Goal: Transaction & Acquisition: Download file/media

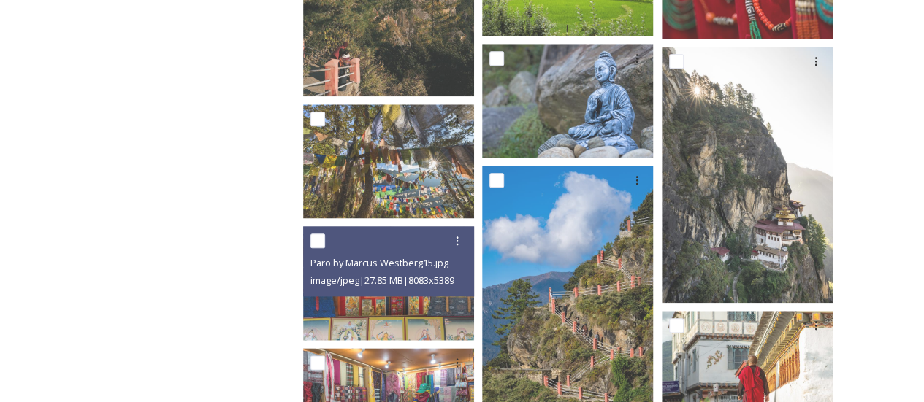
scroll to position [3485, 0]
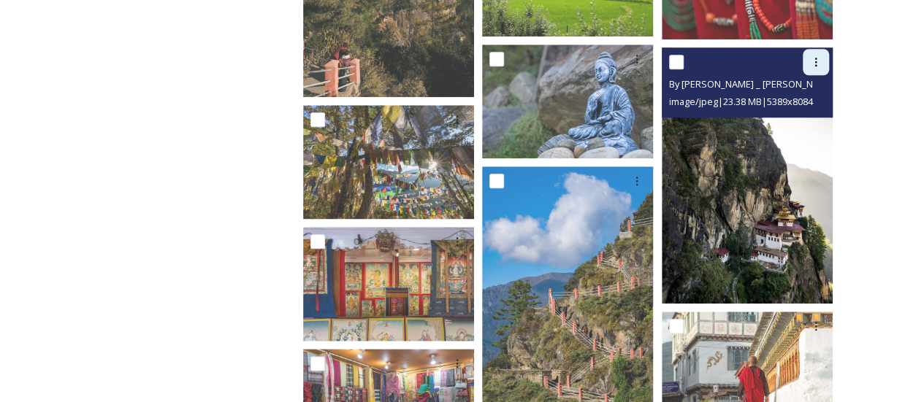
click at [808, 65] on div at bounding box center [816, 62] width 26 height 26
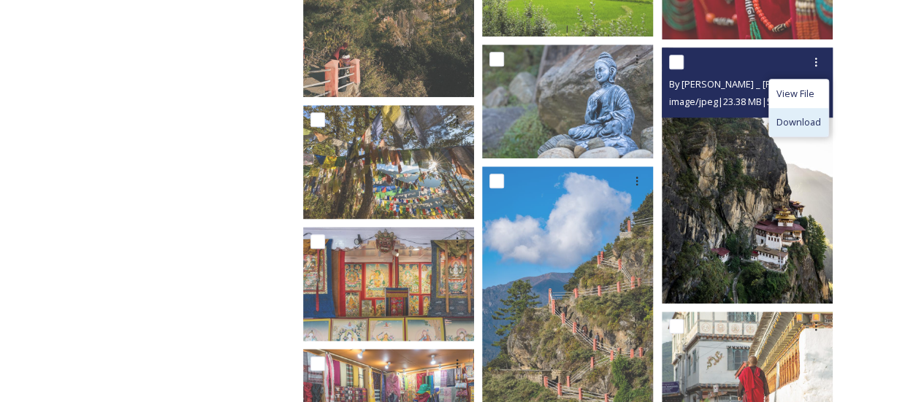
click at [792, 122] on span "Download" at bounding box center [798, 122] width 45 height 14
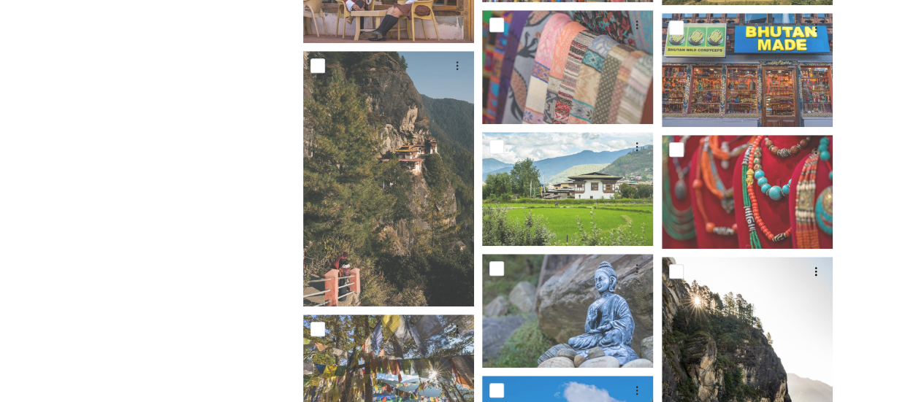
scroll to position [3274, 0]
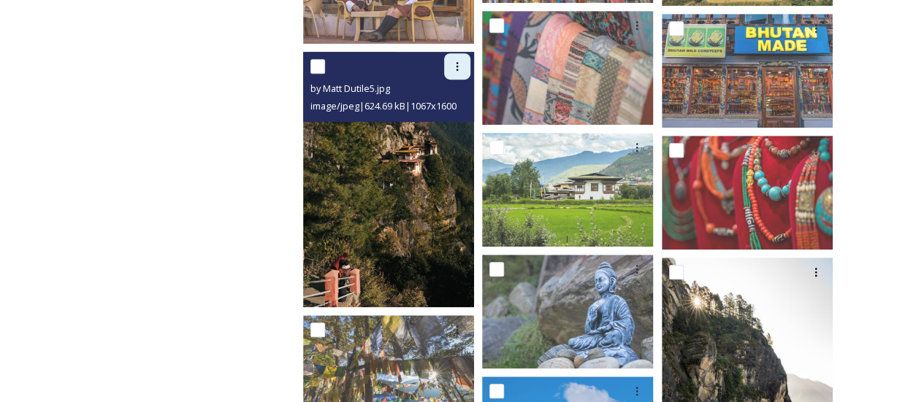
click at [458, 71] on icon at bounding box center [457, 67] width 12 height 12
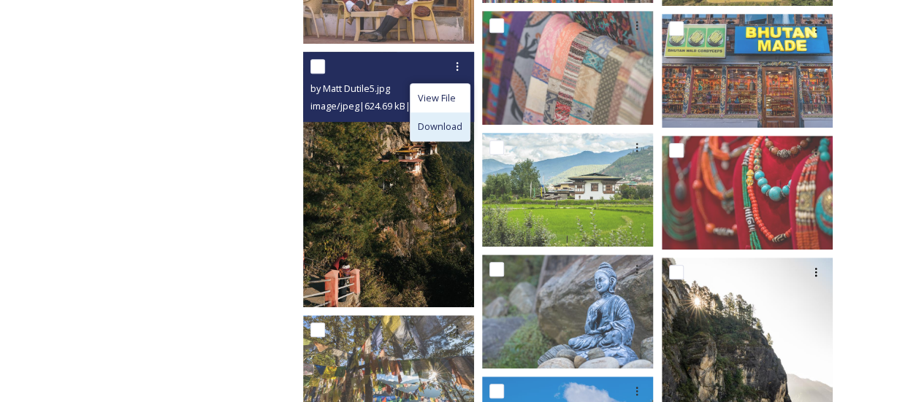
click at [455, 130] on span "Download" at bounding box center [440, 127] width 45 height 14
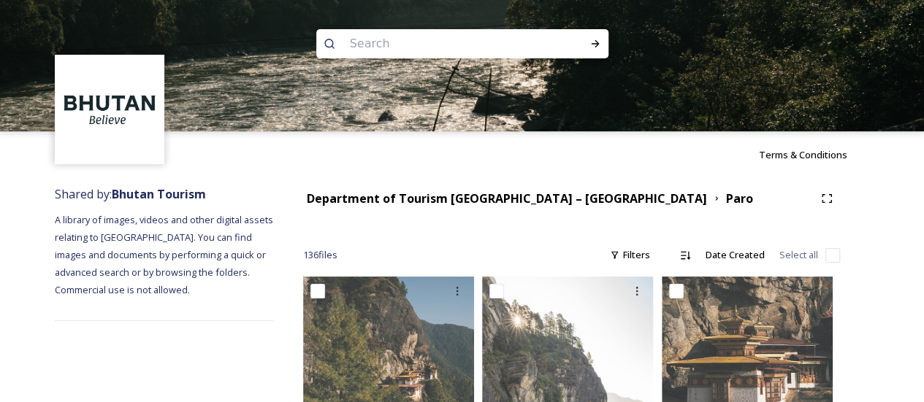
click at [527, 45] on input at bounding box center [442, 44] width 200 height 32
type input "punakha"
click at [603, 47] on div "Run Search" at bounding box center [595, 44] width 26 height 26
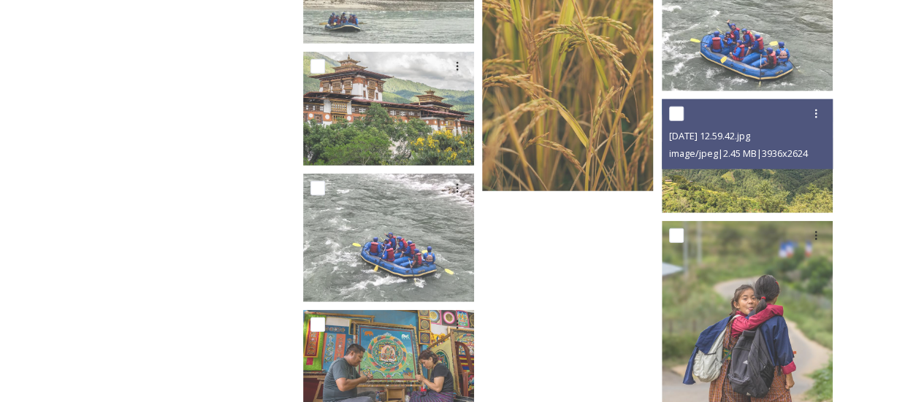
scroll to position [1841, 0]
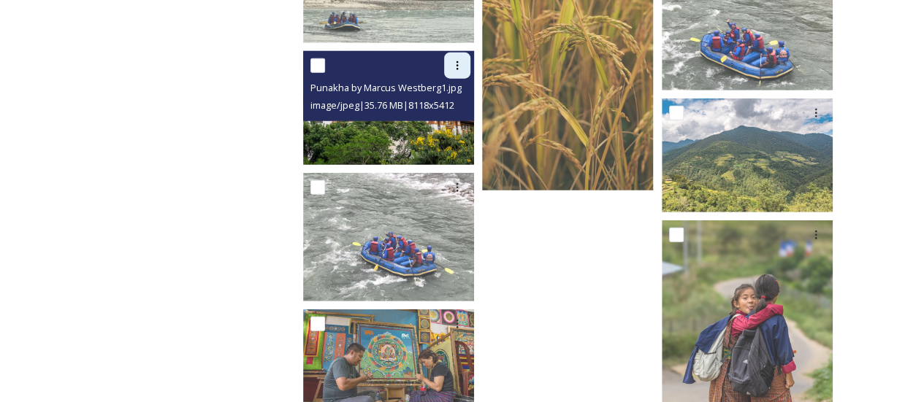
click at [451, 57] on div at bounding box center [457, 66] width 26 height 26
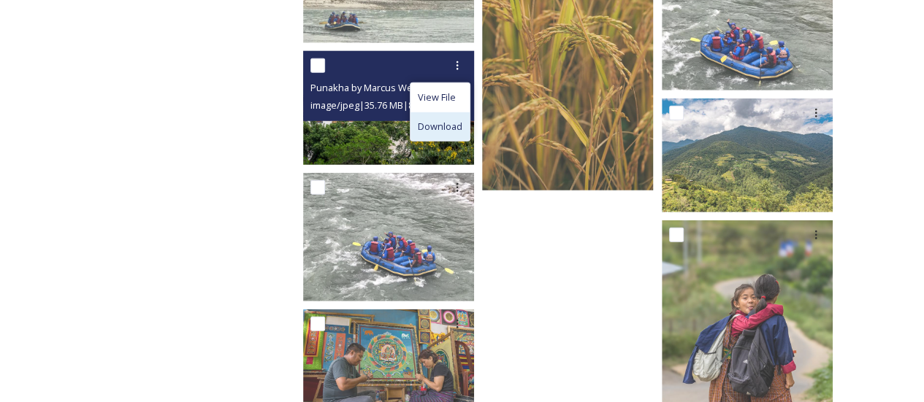
click at [440, 128] on span "Download" at bounding box center [440, 127] width 45 height 14
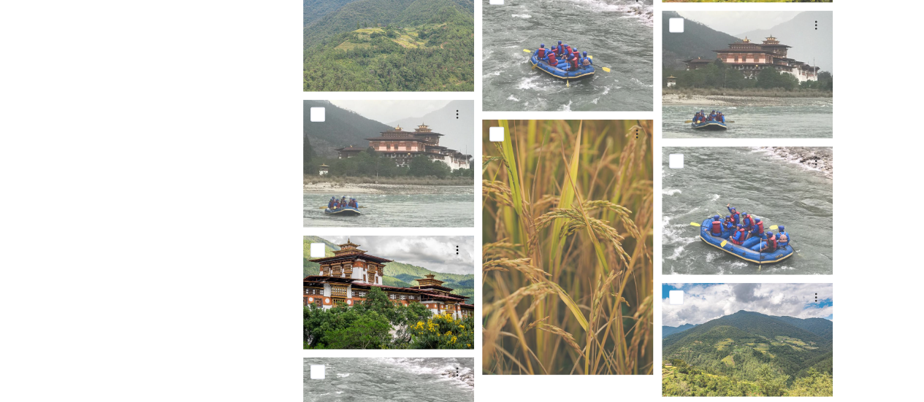
scroll to position [1501, 0]
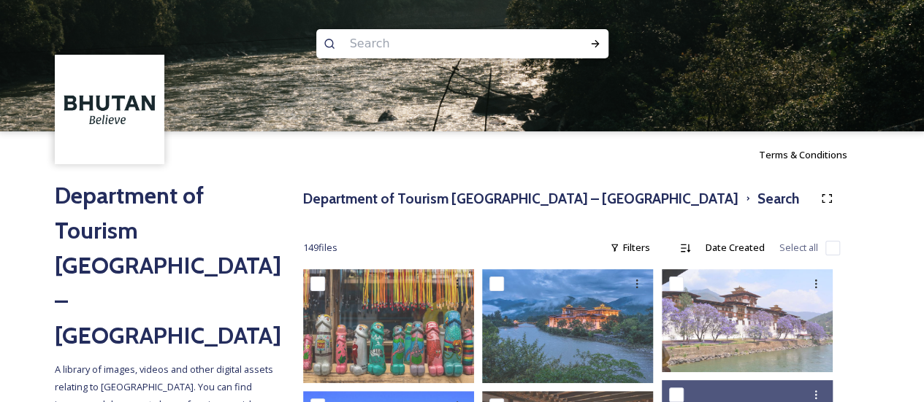
scroll to position [188, 0]
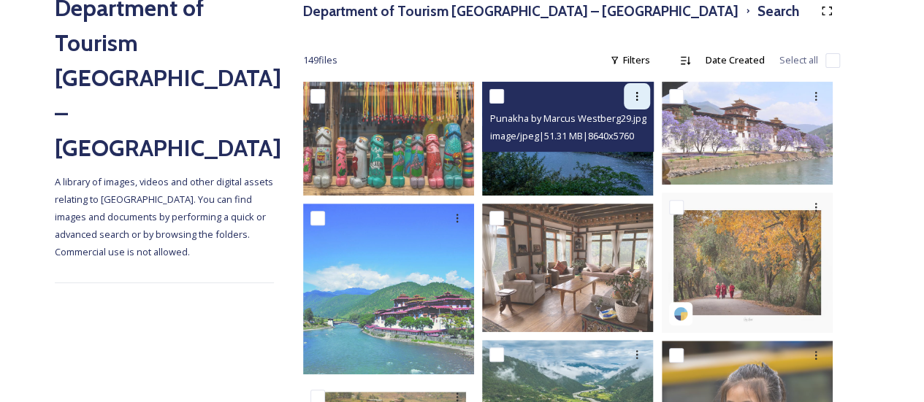
click at [644, 100] on div at bounding box center [637, 96] width 26 height 26
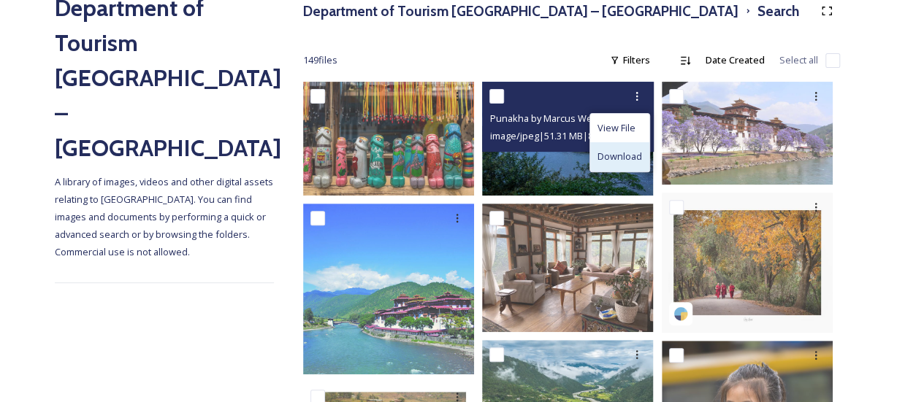
click at [642, 156] on div "Download" at bounding box center [619, 156] width 59 height 28
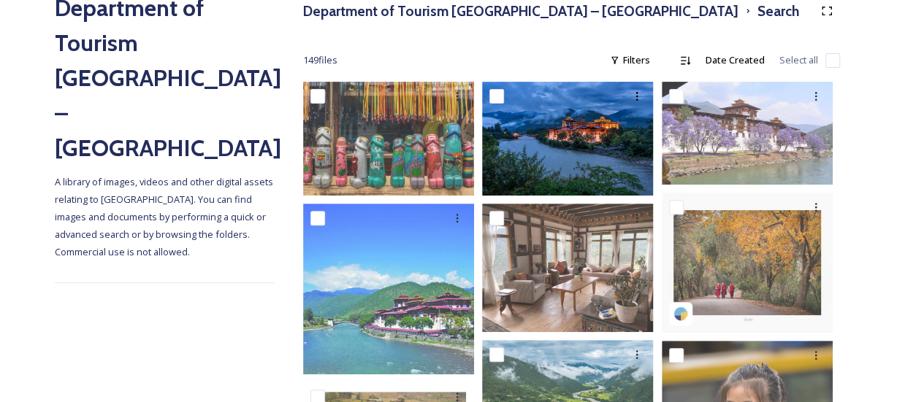
scroll to position [0, 0]
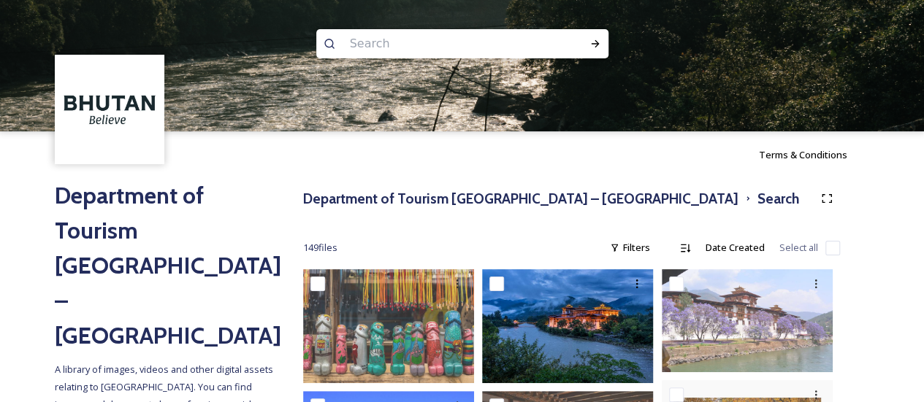
click at [535, 39] on input at bounding box center [442, 44] width 200 height 32
type input "dochula"
click at [582, 43] on div "Run Search" at bounding box center [595, 44] width 26 height 26
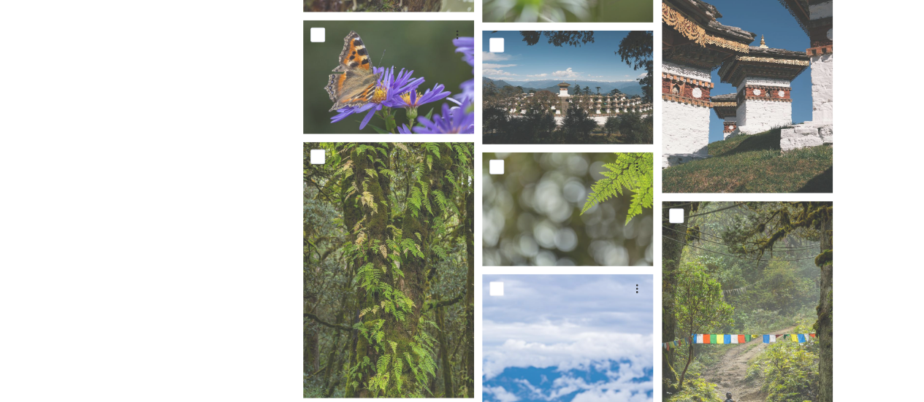
scroll to position [4563, 0]
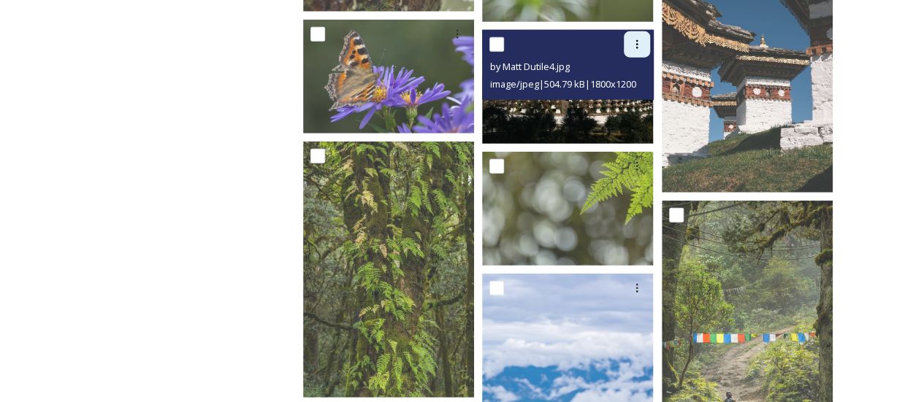
click at [640, 47] on icon at bounding box center [637, 45] width 12 height 12
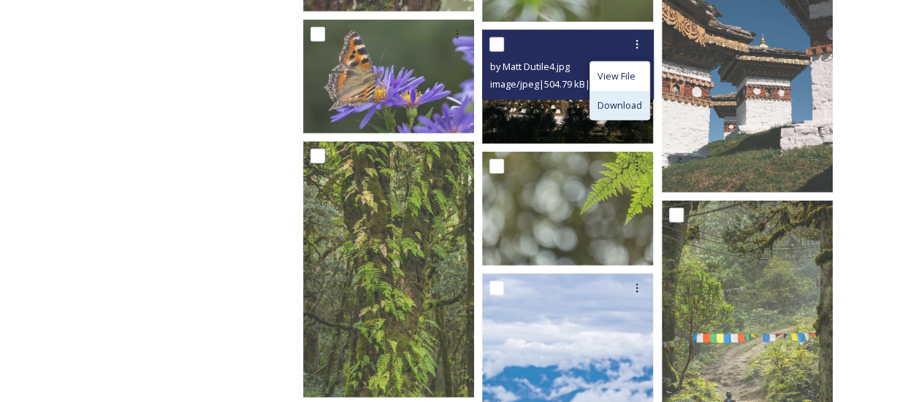
click at [638, 94] on div "Download" at bounding box center [619, 105] width 59 height 28
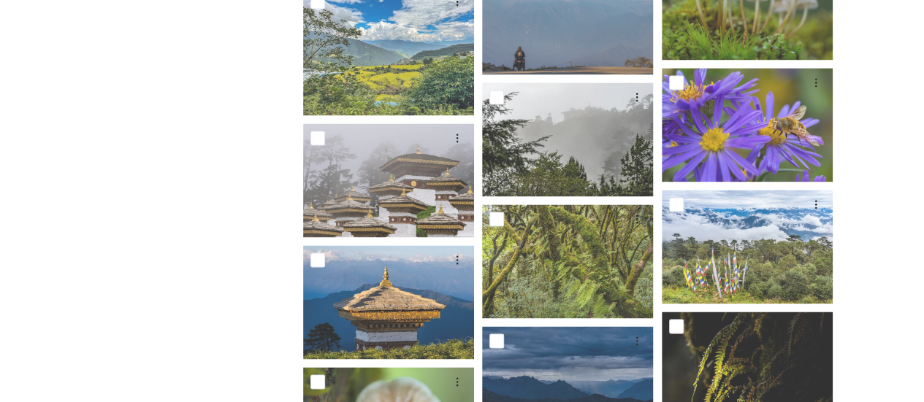
scroll to position [0, 0]
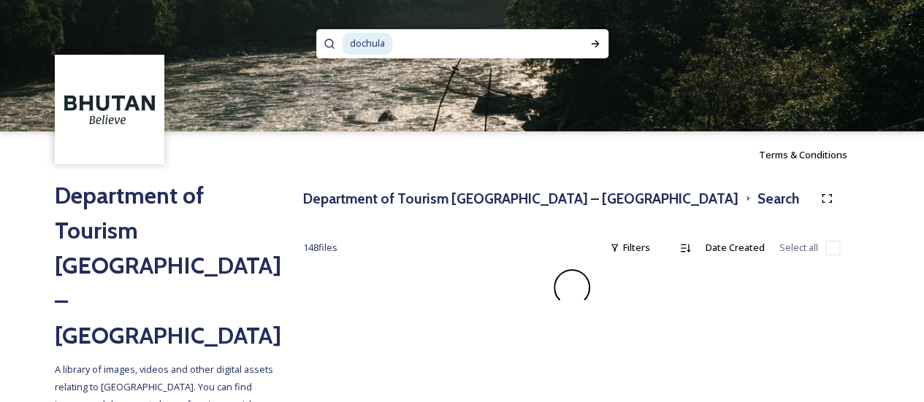
click at [435, 49] on input at bounding box center [481, 44] width 175 height 32
type input "d"
type input "drukair"
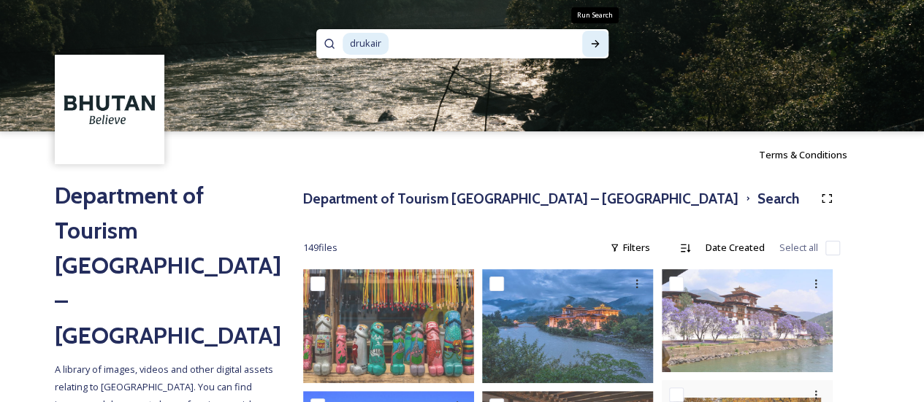
click at [597, 45] on icon at bounding box center [595, 43] width 8 height 7
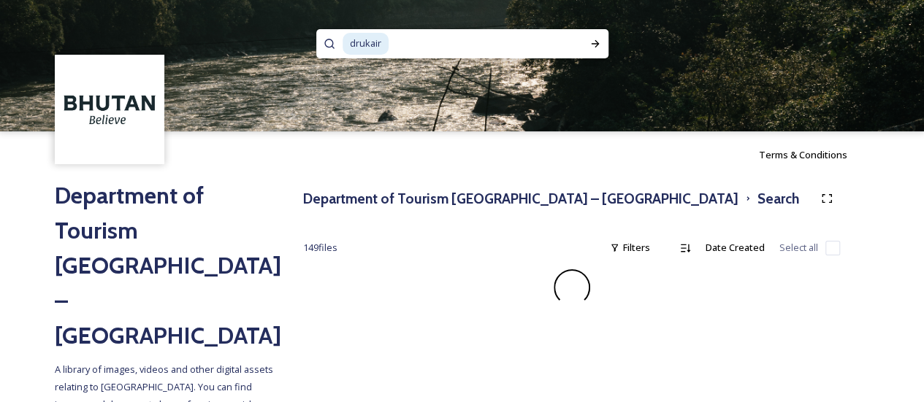
scroll to position [5, 0]
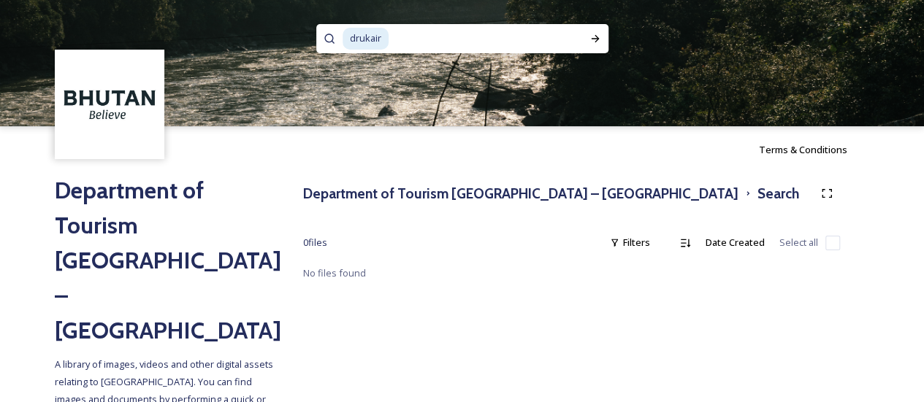
click at [416, 30] on input at bounding box center [478, 39] width 177 height 32
type input "d"
type input "paro"
click at [609, 29] on img at bounding box center [462, 60] width 924 height 131
click at [599, 42] on icon at bounding box center [595, 39] width 12 height 12
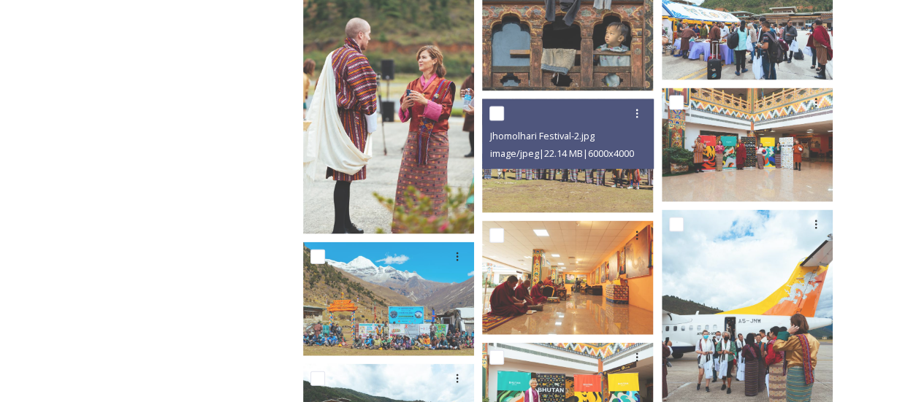
scroll to position [1412, 0]
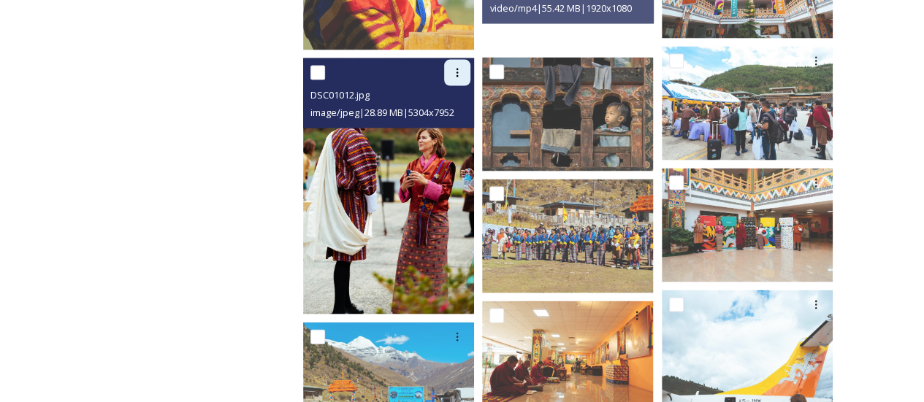
click at [460, 73] on icon at bounding box center [457, 73] width 12 height 12
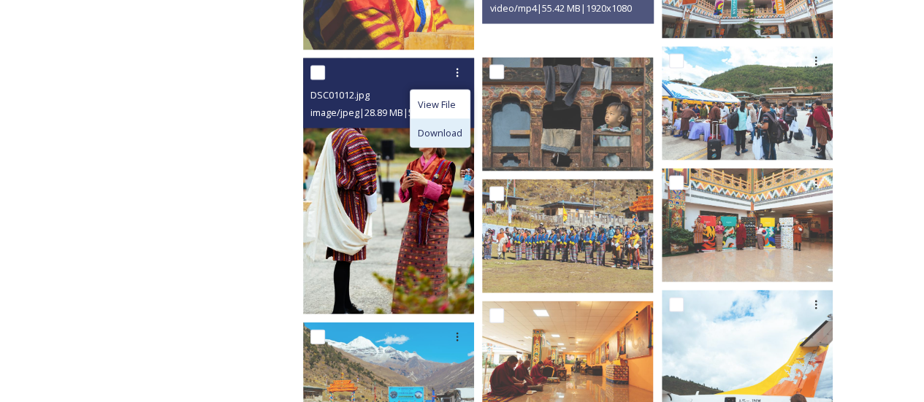
click at [448, 139] on span "Download" at bounding box center [440, 133] width 45 height 14
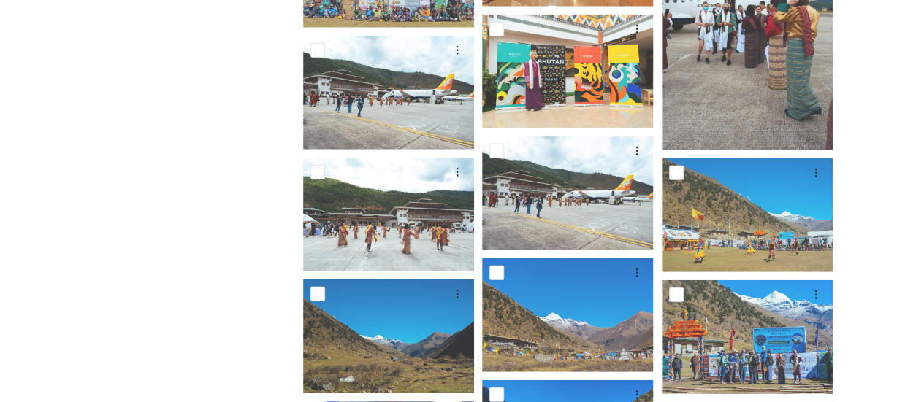
scroll to position [2010, 0]
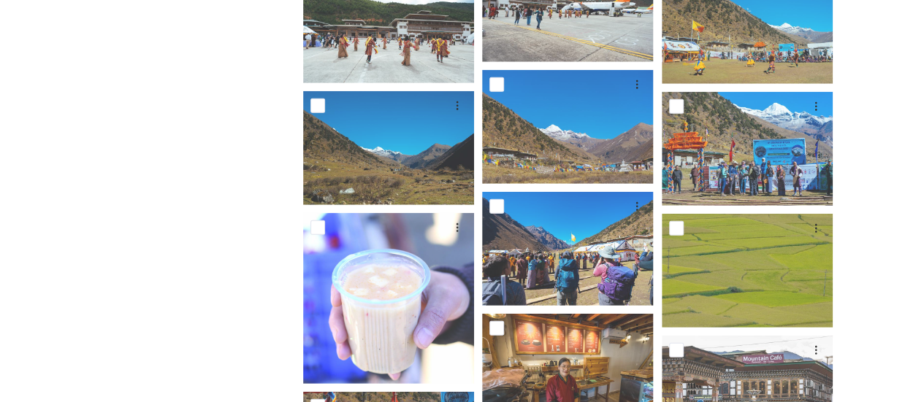
click at [860, 323] on div "Department of Tourism Bhutan – Brand Centre Search 216 file s Filters Date Crea…" at bounding box center [571, 237] width 595 height 4137
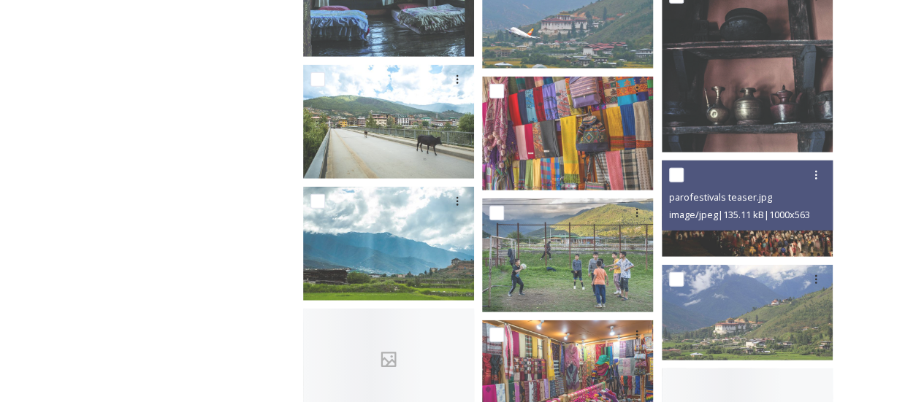
scroll to position [10143, 0]
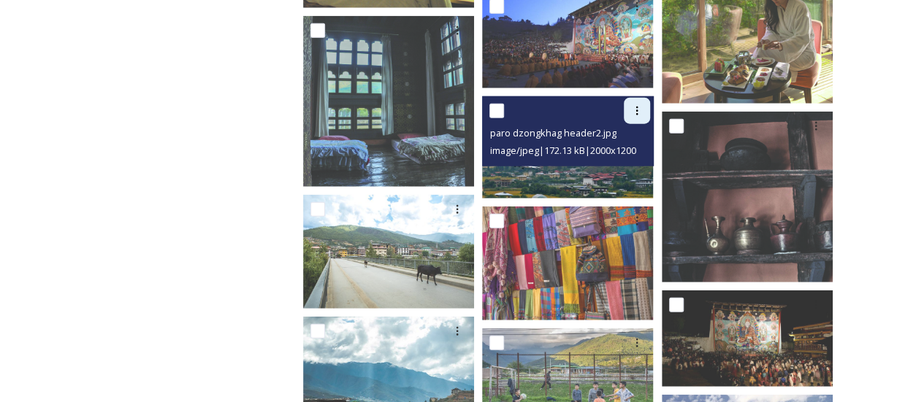
click at [638, 120] on div at bounding box center [637, 111] width 26 height 26
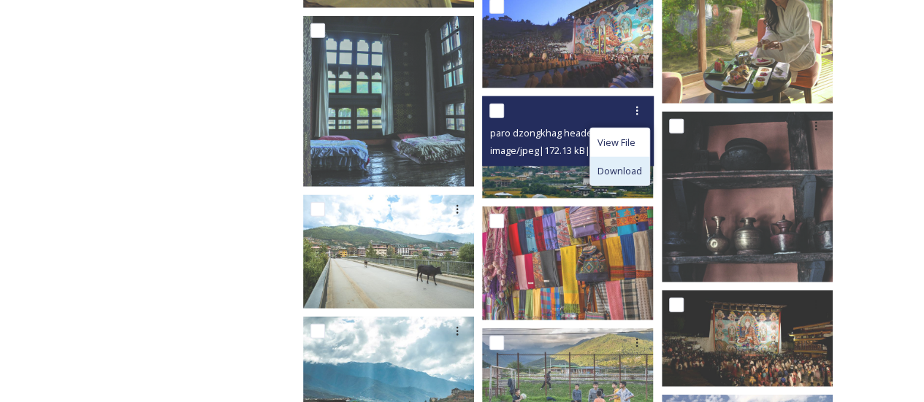
click at [635, 166] on span "Download" at bounding box center [619, 171] width 45 height 14
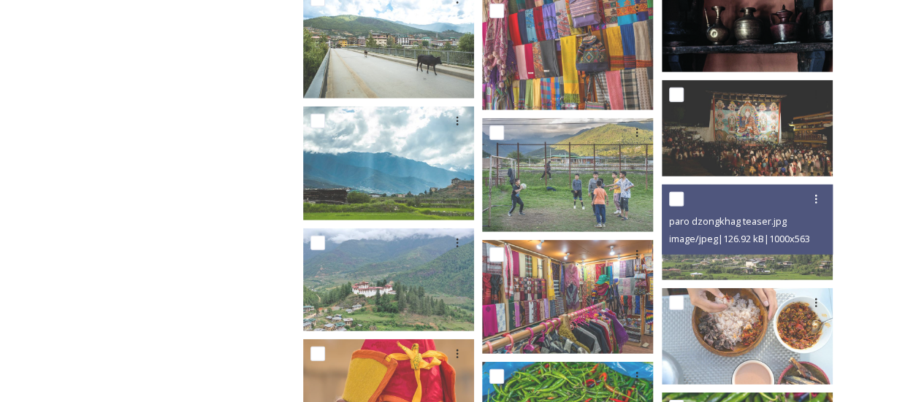
scroll to position [10514, 0]
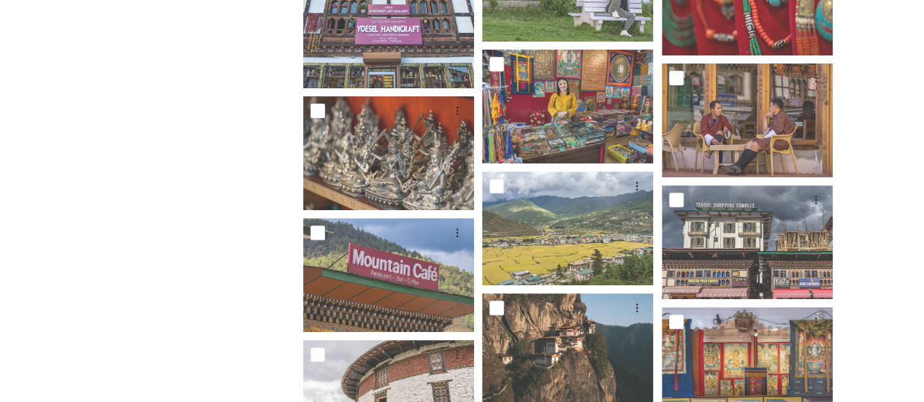
scroll to position [0, 0]
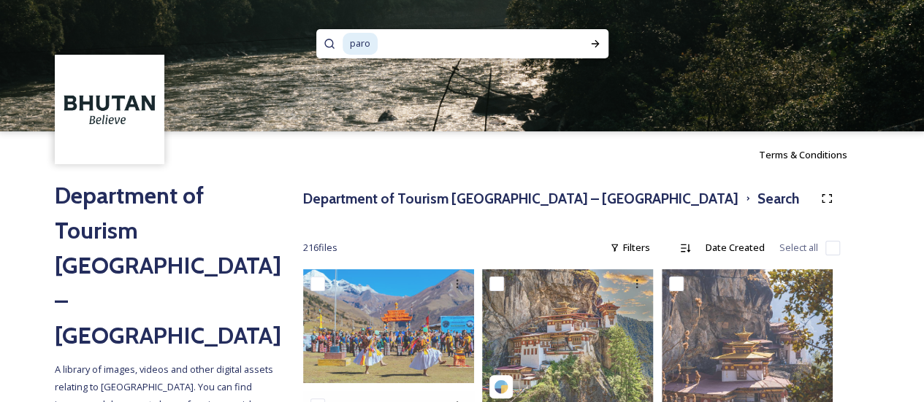
click at [433, 51] on input at bounding box center [470, 44] width 182 height 32
type input "p"
type input "punakha"
click at [593, 42] on icon at bounding box center [595, 44] width 12 height 12
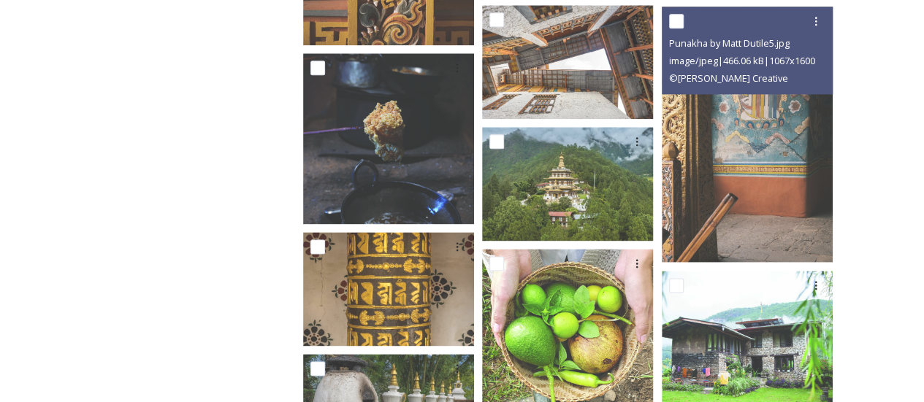
scroll to position [6394, 0]
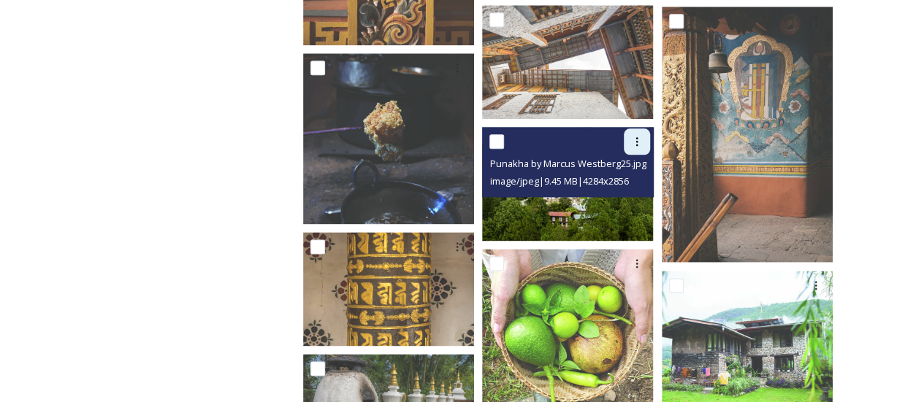
click at [648, 135] on div at bounding box center [637, 142] width 26 height 26
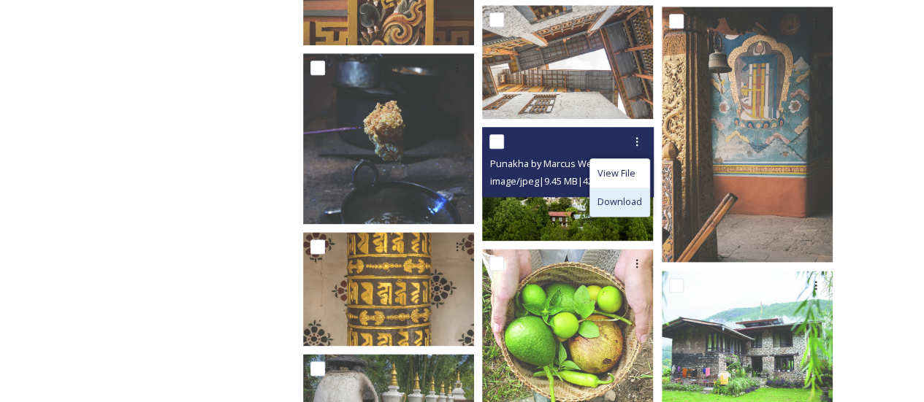
click at [621, 202] on span "Download" at bounding box center [619, 202] width 45 height 14
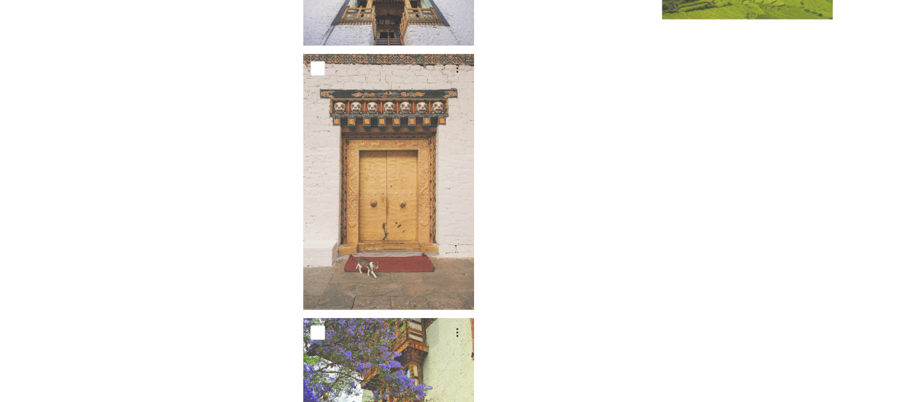
scroll to position [7315, 0]
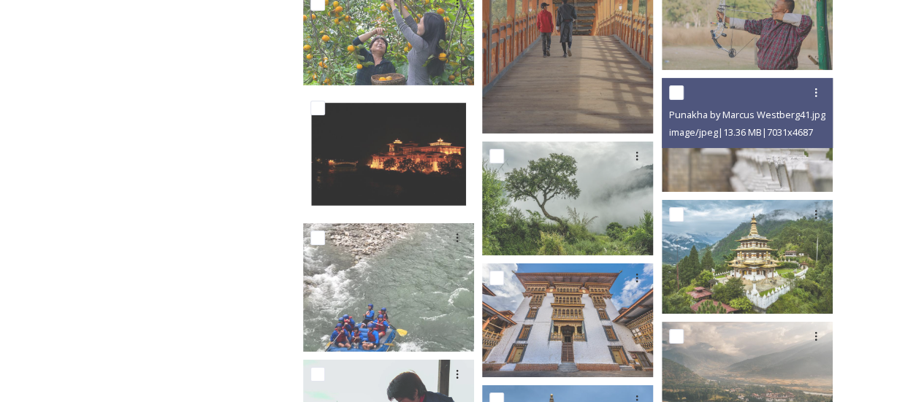
scroll to position [5167, 0]
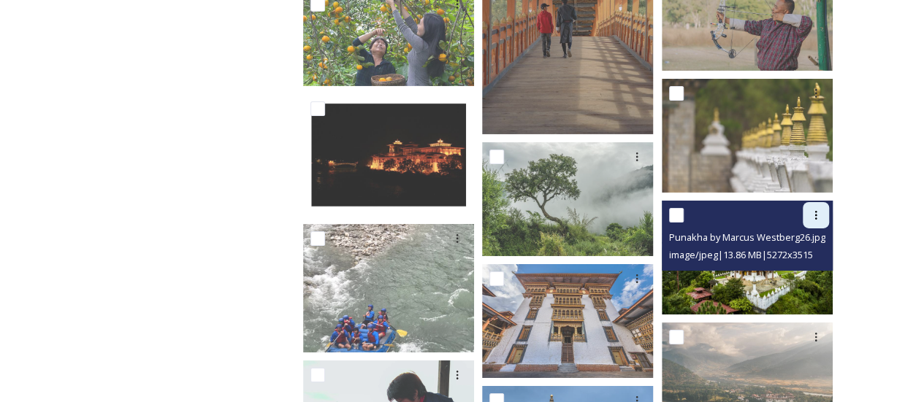
click at [815, 214] on icon at bounding box center [816, 216] width 12 height 12
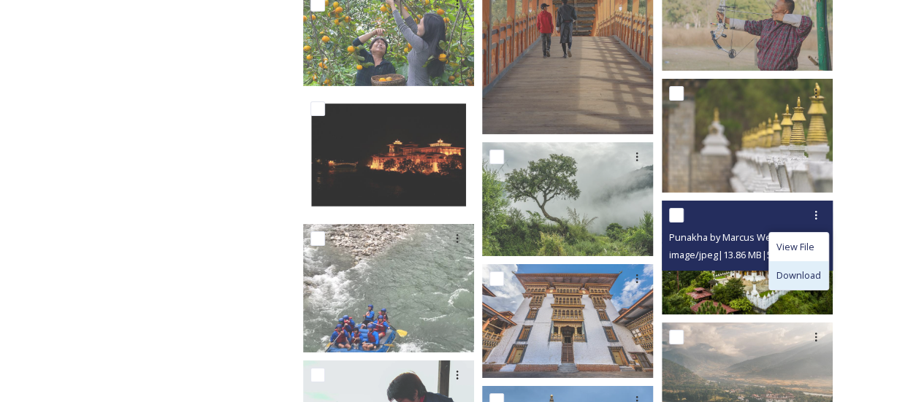
click at [797, 269] on span "Download" at bounding box center [798, 276] width 45 height 14
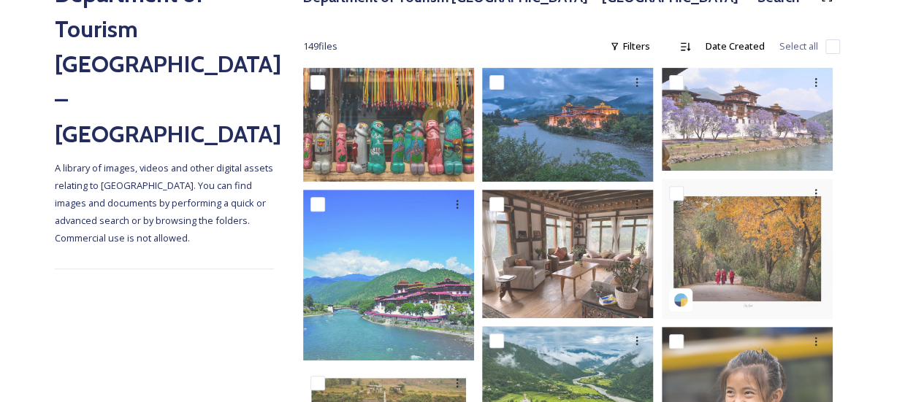
scroll to position [213, 0]
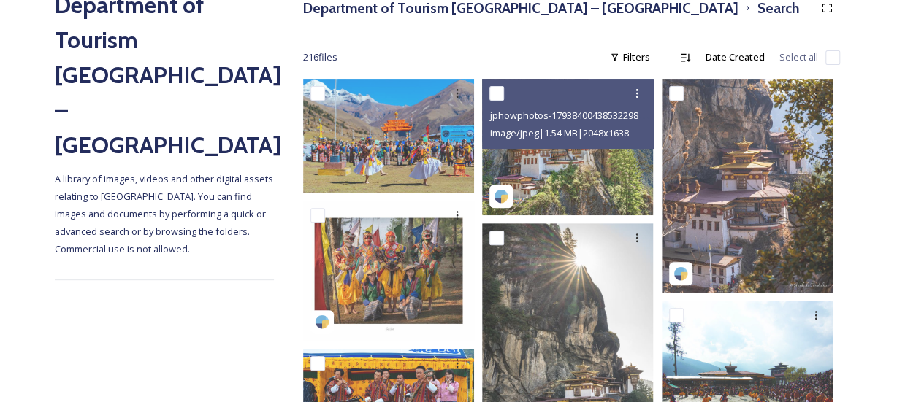
scroll to position [191, 0]
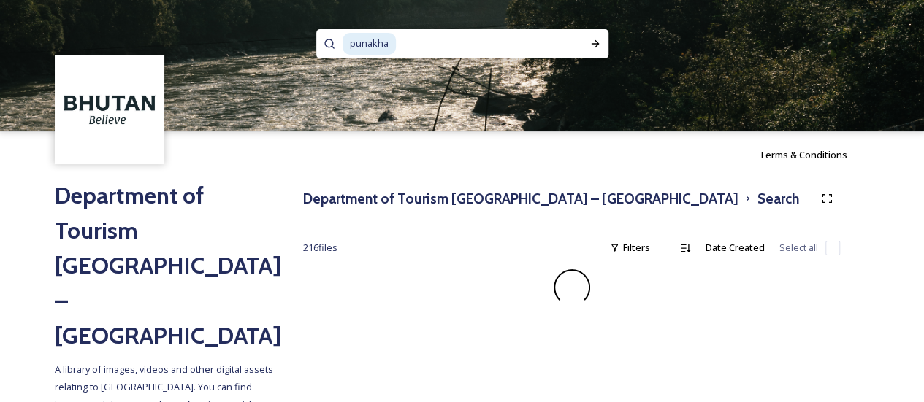
scroll to position [5, 0]
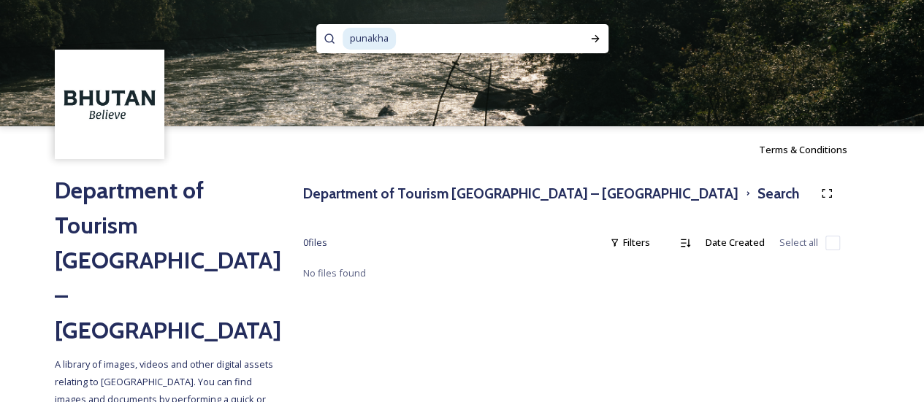
click at [488, 34] on input at bounding box center [483, 39] width 173 height 32
type input "p"
type input "P"
type input "Thimphu"
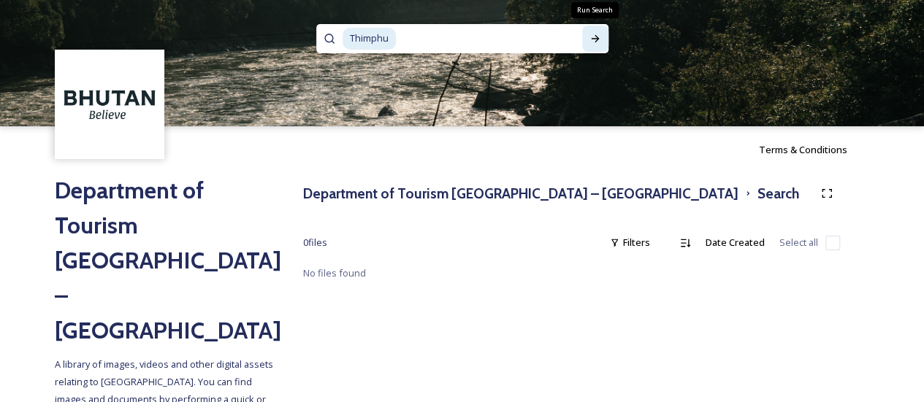
click at [592, 46] on div "Run Search" at bounding box center [595, 39] width 26 height 26
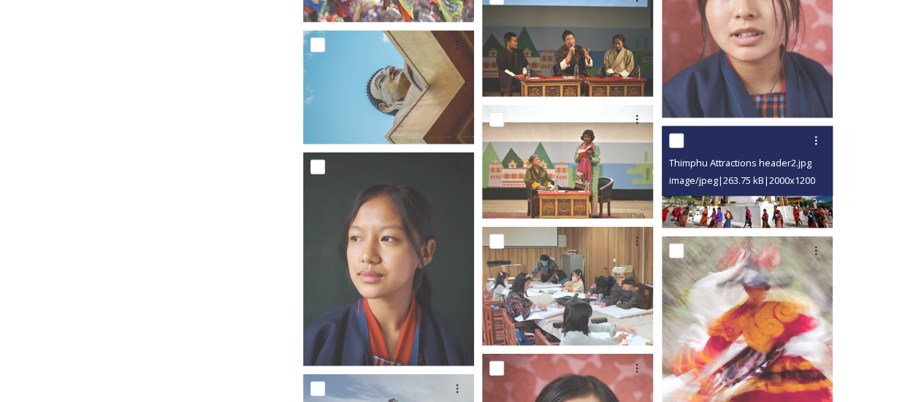
scroll to position [4420, 0]
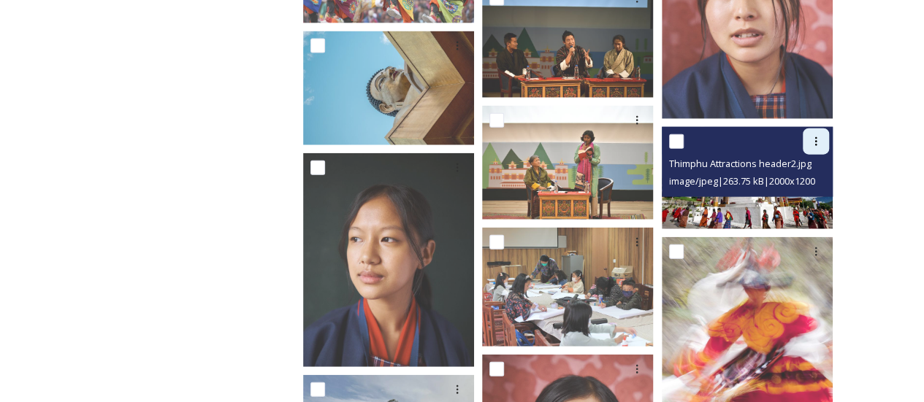
click at [812, 134] on div at bounding box center [816, 142] width 26 height 26
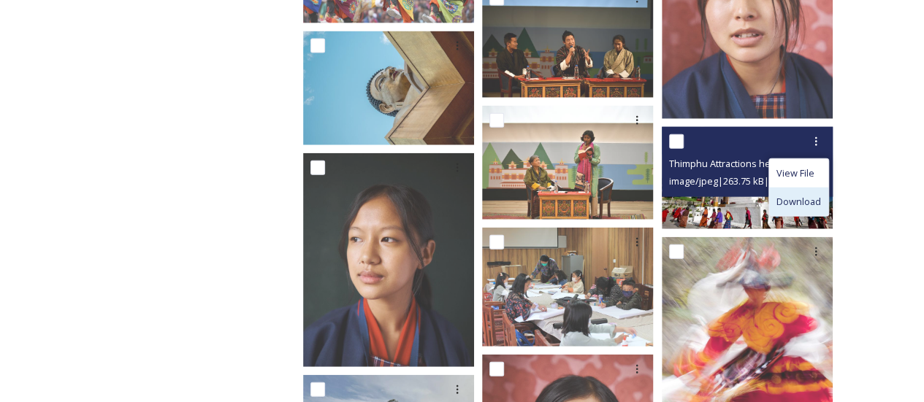
click at [813, 195] on span "Download" at bounding box center [798, 202] width 45 height 14
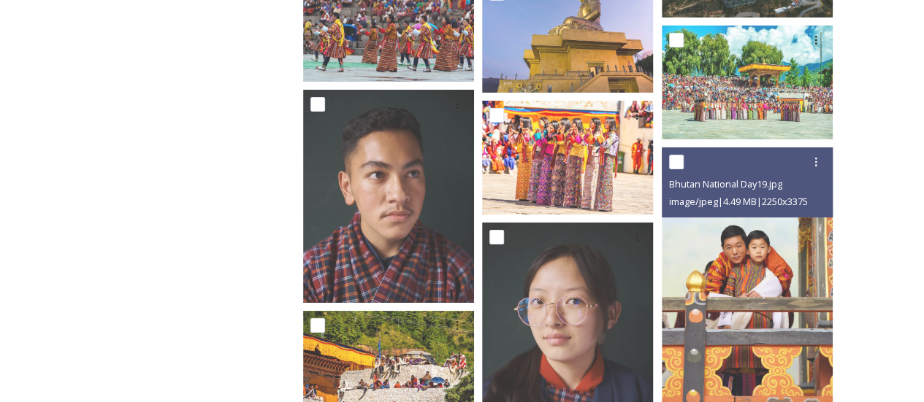
scroll to position [5405, 0]
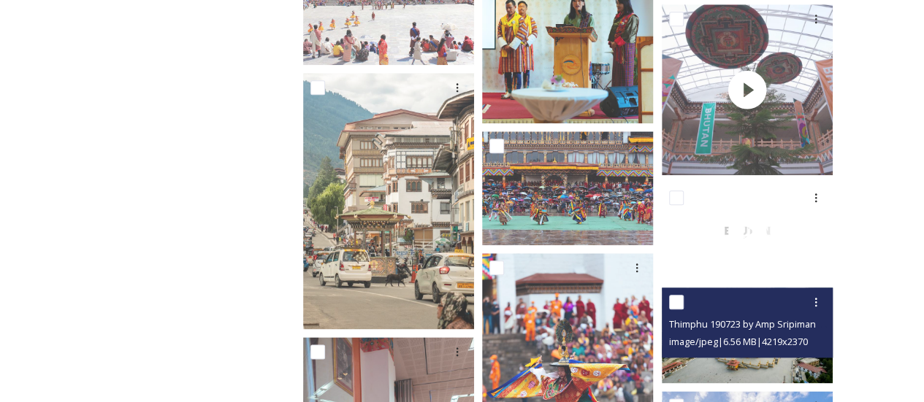
scroll to position [17346, 0]
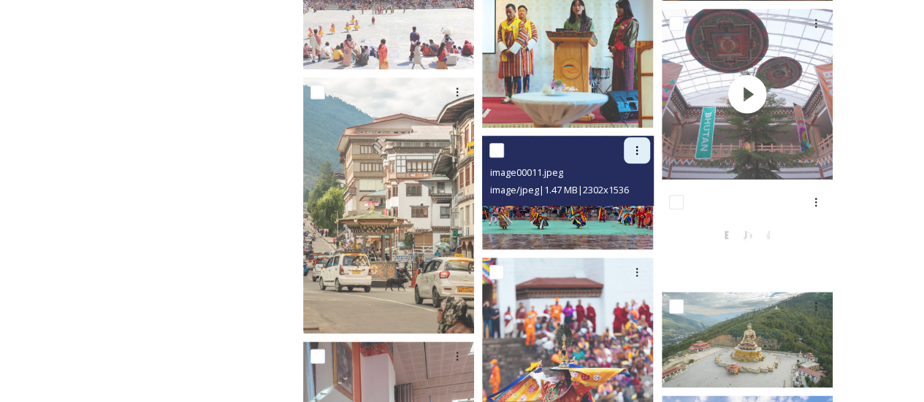
click at [646, 145] on div at bounding box center [637, 150] width 26 height 26
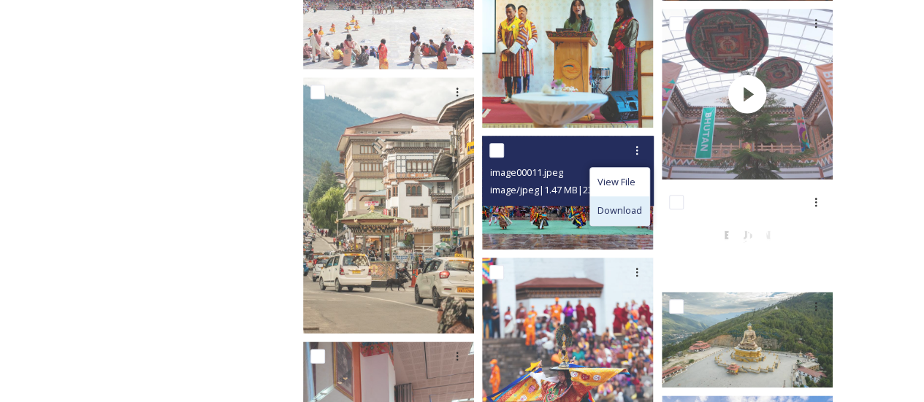
click at [621, 213] on span "Download" at bounding box center [619, 211] width 45 height 14
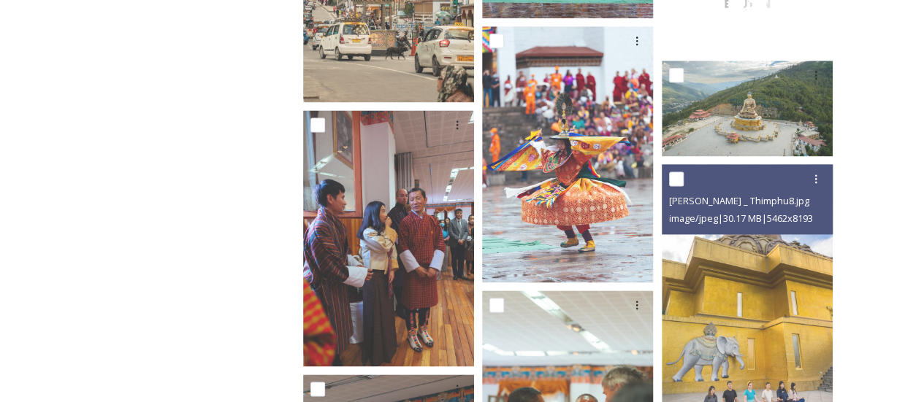
scroll to position [17576, 0]
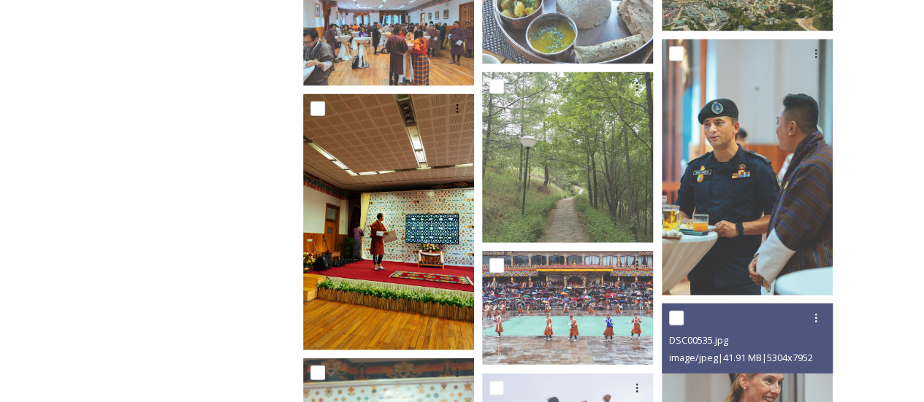
scroll to position [21019, 0]
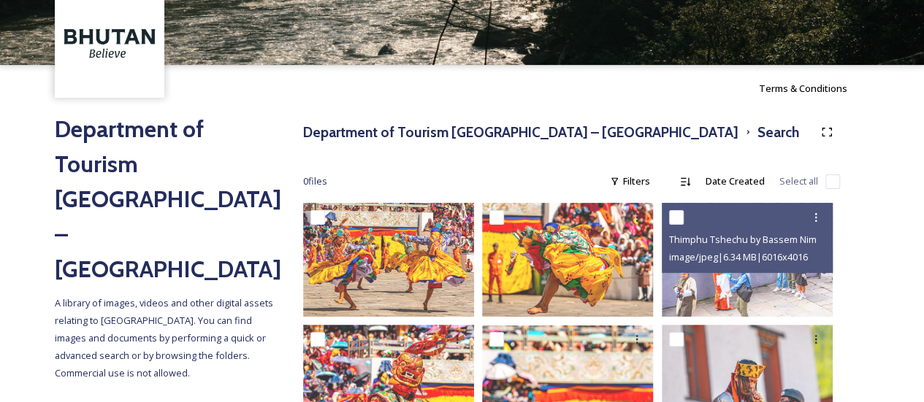
scroll to position [67, 0]
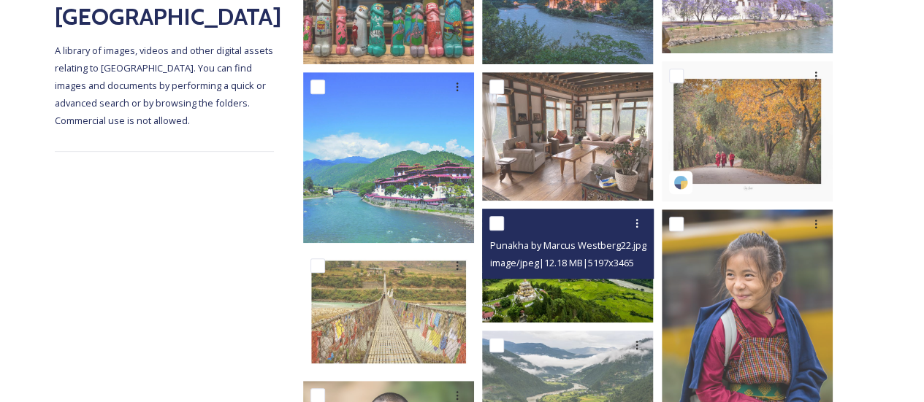
scroll to position [258, 0]
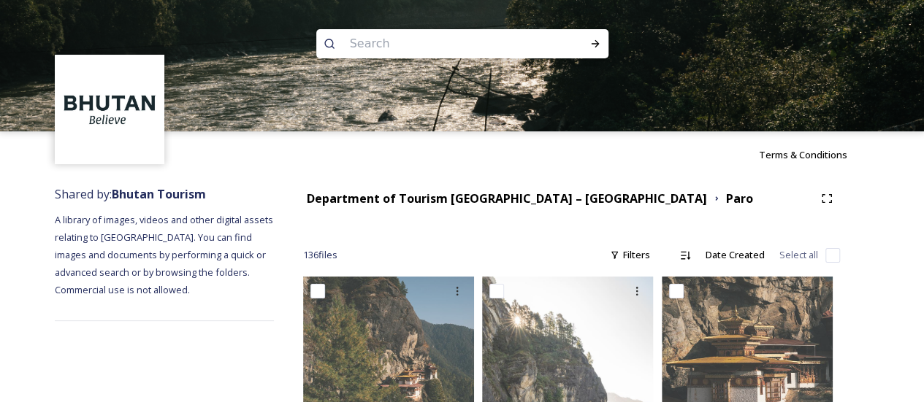
click at [387, 45] on input at bounding box center [442, 44] width 200 height 32
type input "thimphu"
click at [605, 39] on div "Run Search" at bounding box center [595, 44] width 26 height 26
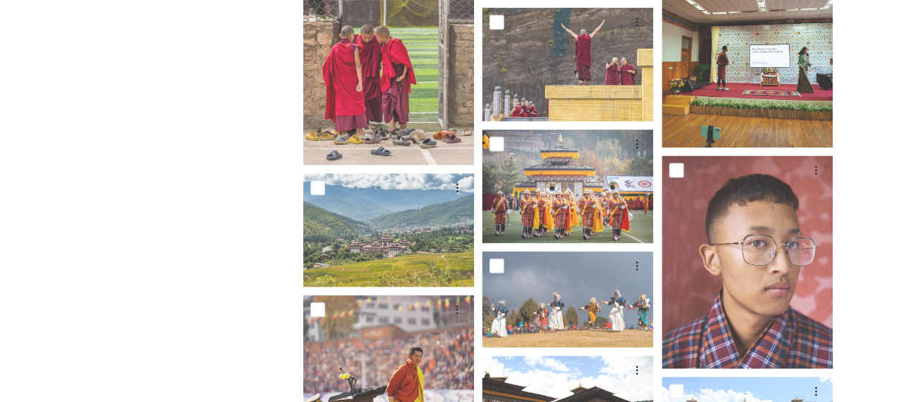
scroll to position [1244, 0]
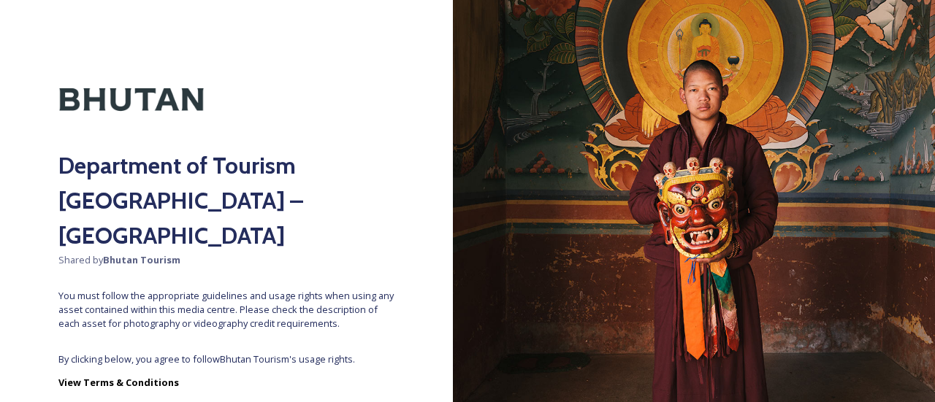
click at [247, 378] on div "Department of Tourism Bhutan – Brand Centre Shared by Bhutan Tourism You must f…" at bounding box center [226, 201] width 453 height 402
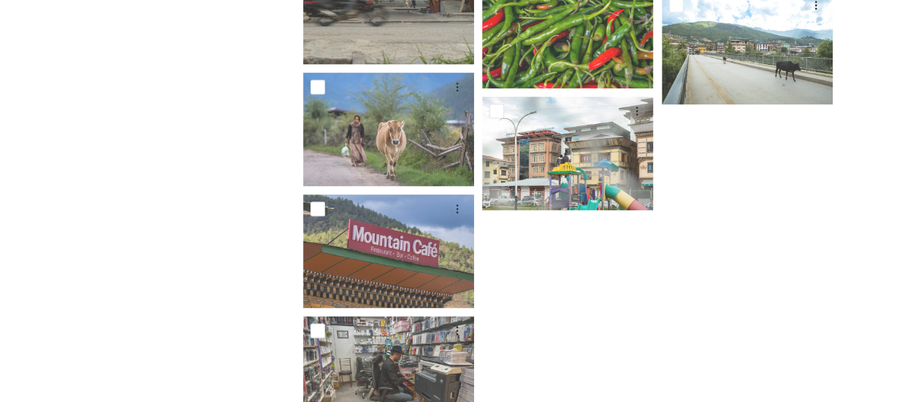
scroll to position [6462, 0]
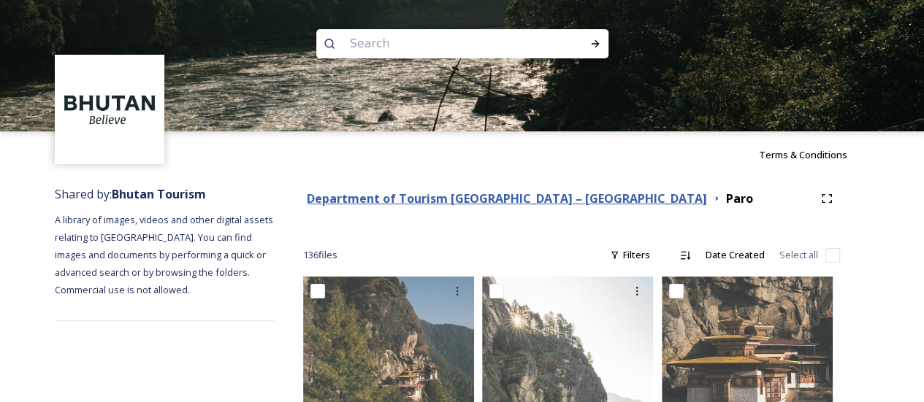
click at [456, 205] on strong "Department of Tourism [GEOGRAPHIC_DATA] – [GEOGRAPHIC_DATA]" at bounding box center [507, 199] width 400 height 16
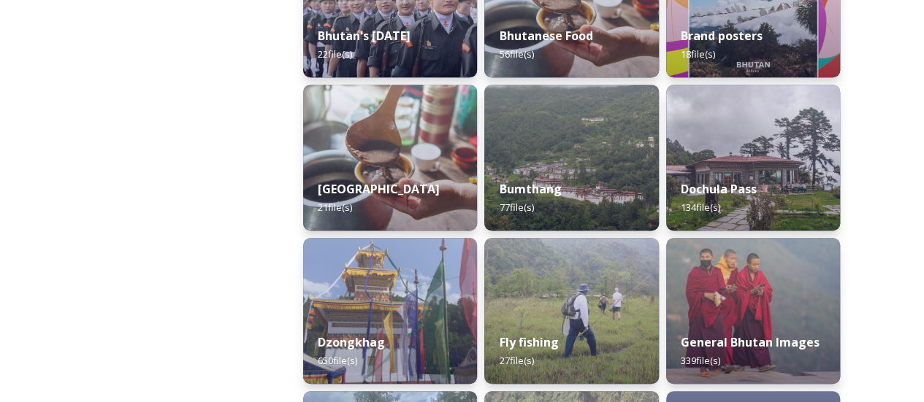
scroll to position [454, 0]
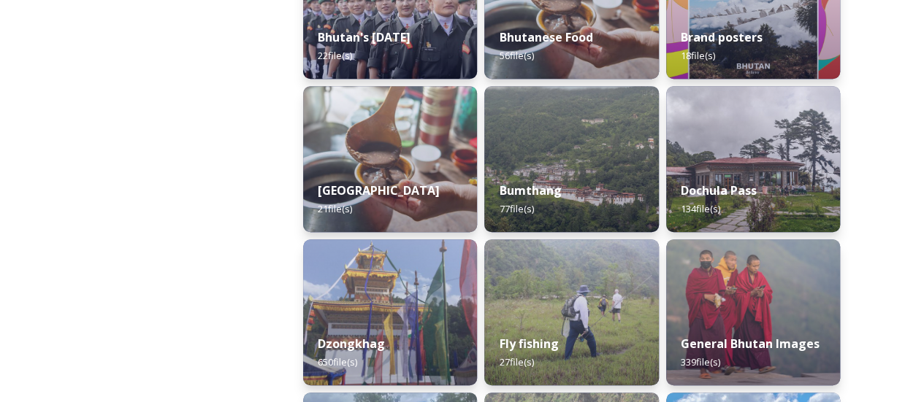
click at [585, 154] on img at bounding box center [571, 159] width 174 height 146
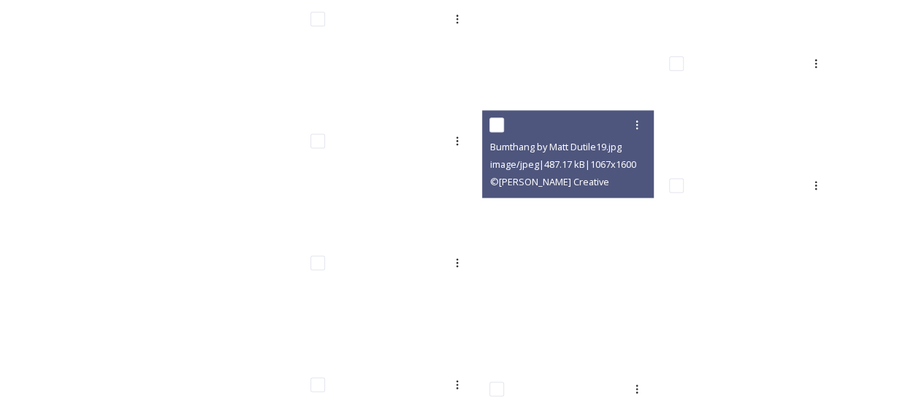
scroll to position [3680, 0]
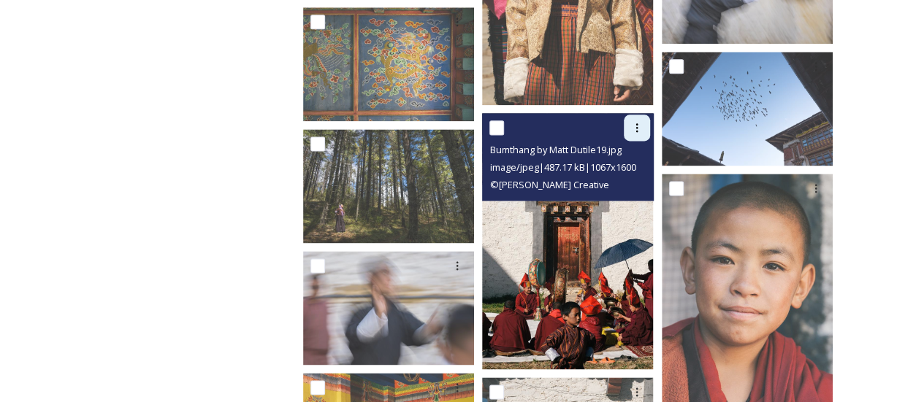
click at [639, 135] on div at bounding box center [637, 128] width 26 height 26
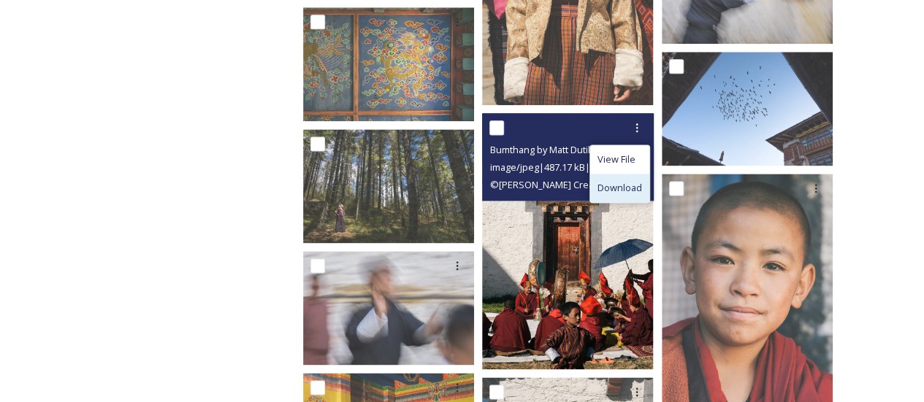
click at [619, 189] on span "Download" at bounding box center [619, 188] width 45 height 14
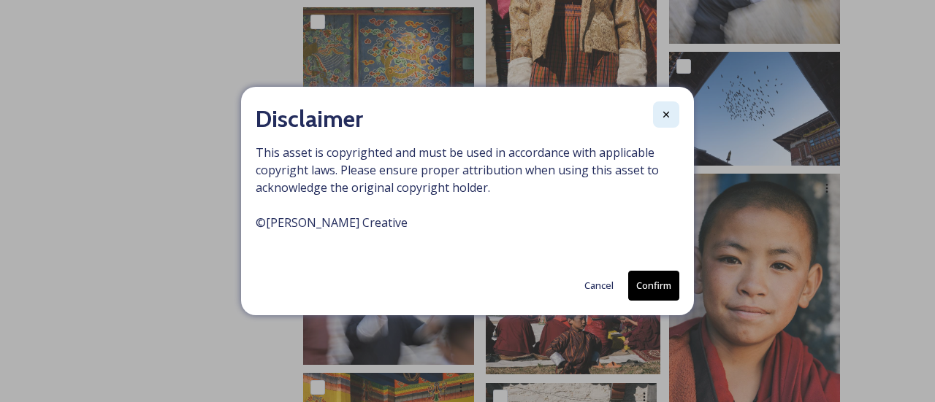
click at [669, 126] on div at bounding box center [666, 115] width 26 height 26
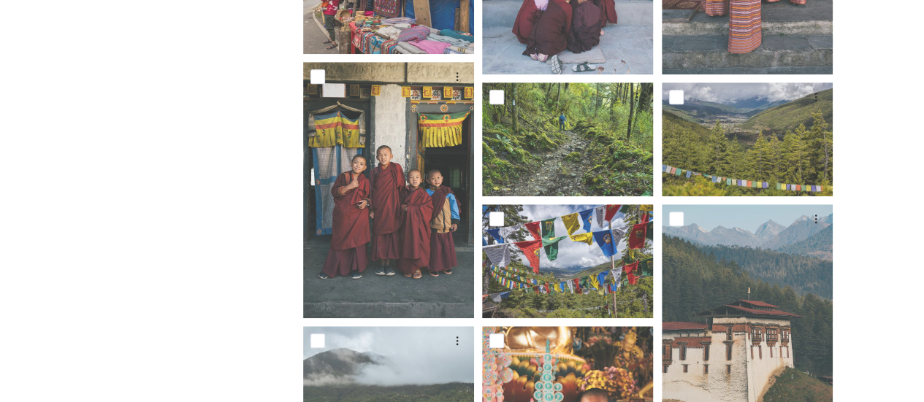
scroll to position [628, 0]
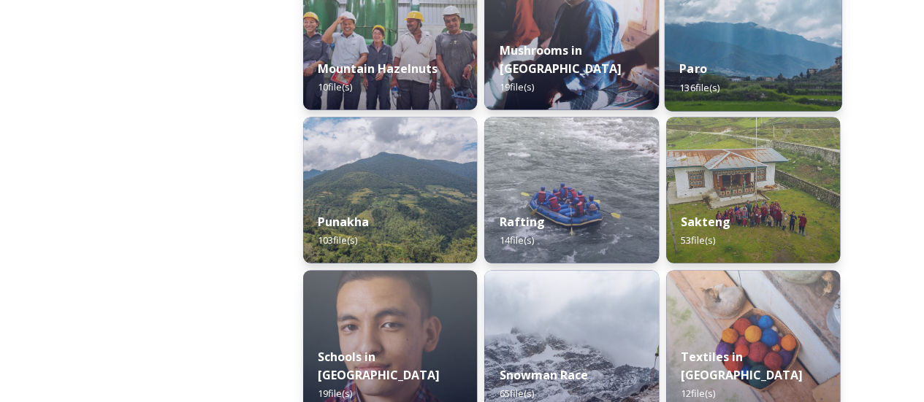
scroll to position [1344, 0]
click at [730, 237] on div "Sakteng 53 file(s)" at bounding box center [753, 229] width 174 height 65
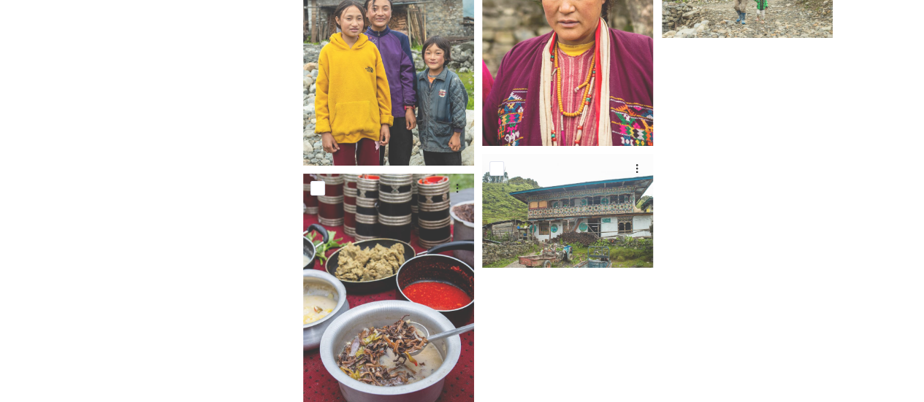
scroll to position [2859, 0]
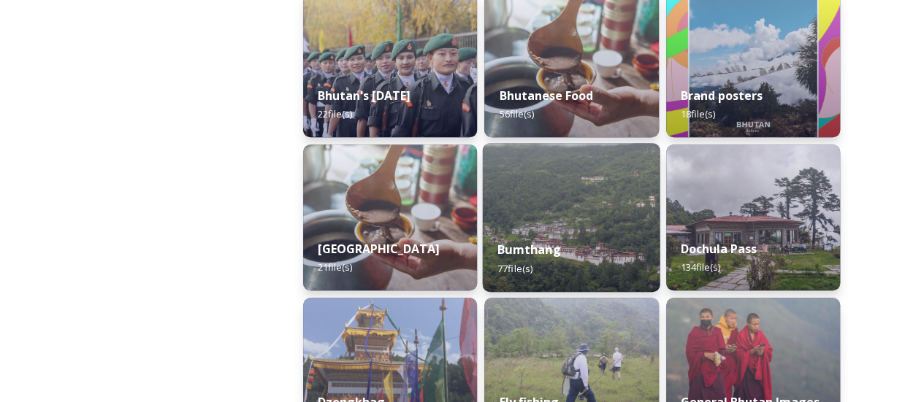
scroll to position [404, 0]
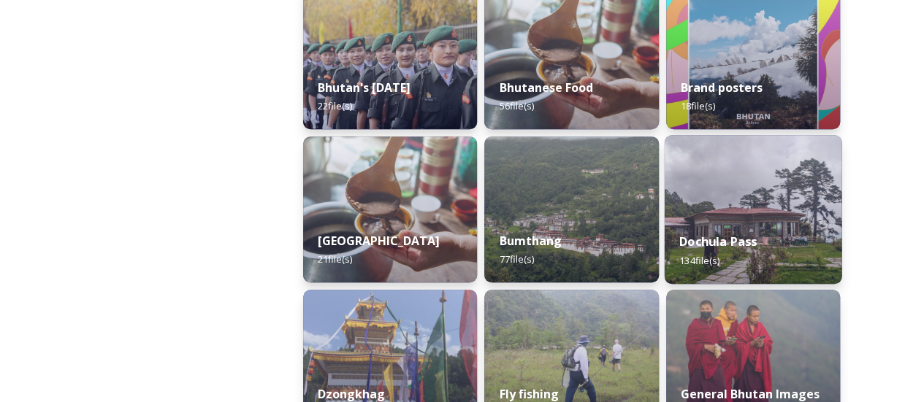
click at [681, 189] on img at bounding box center [752, 209] width 177 height 149
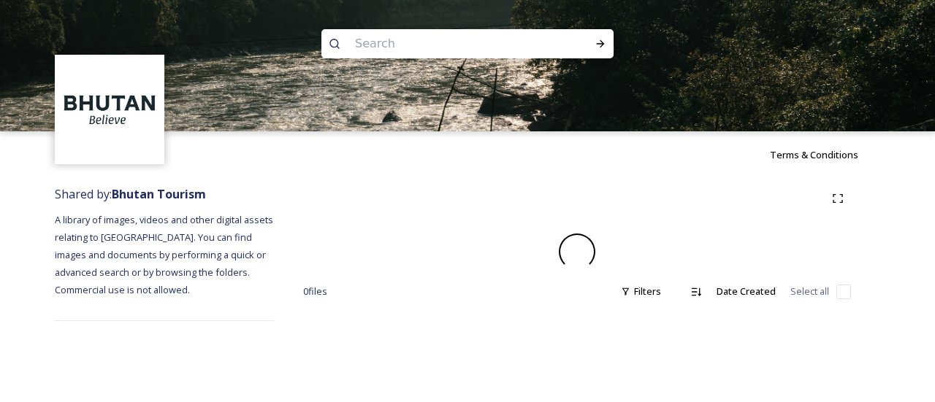
click at [681, 189] on div at bounding box center [577, 198] width 548 height 26
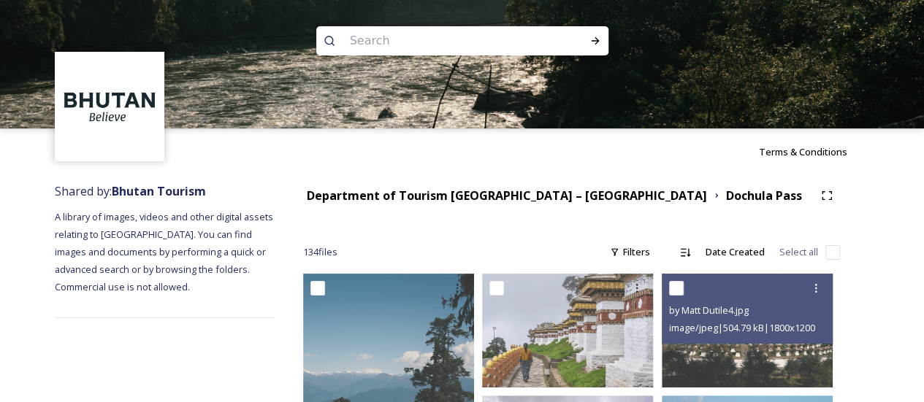
scroll to position [1, 0]
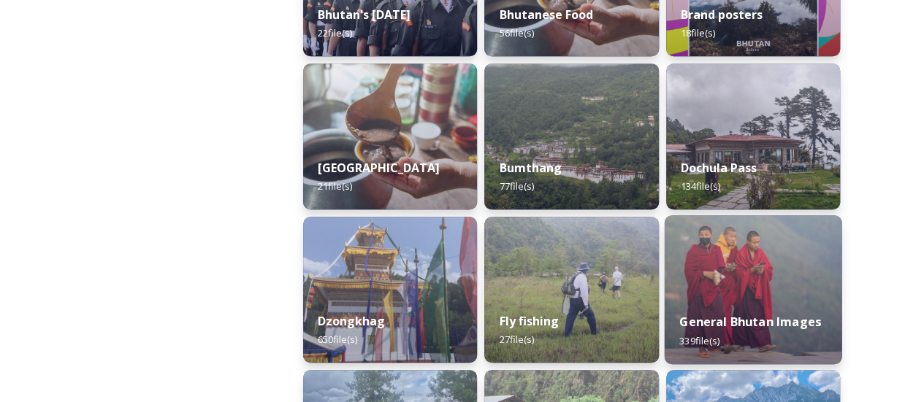
scroll to position [640, 0]
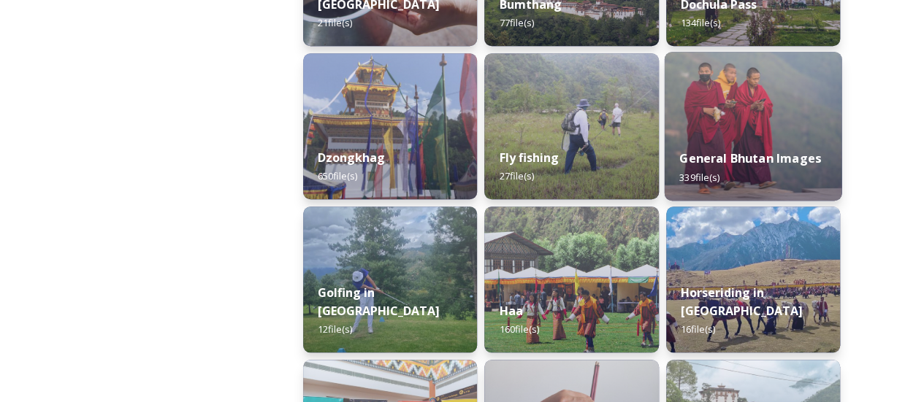
click at [721, 161] on strong "General Bhutan Images" at bounding box center [750, 158] width 142 height 16
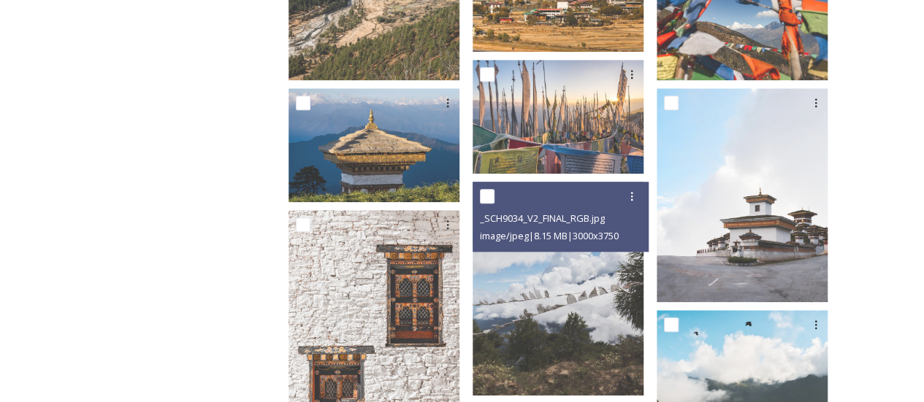
scroll to position [583, 0]
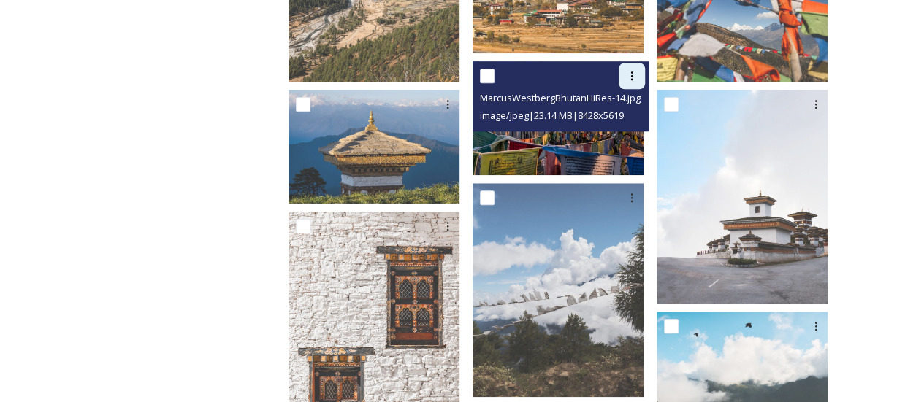
click at [642, 72] on div at bounding box center [632, 76] width 26 height 26
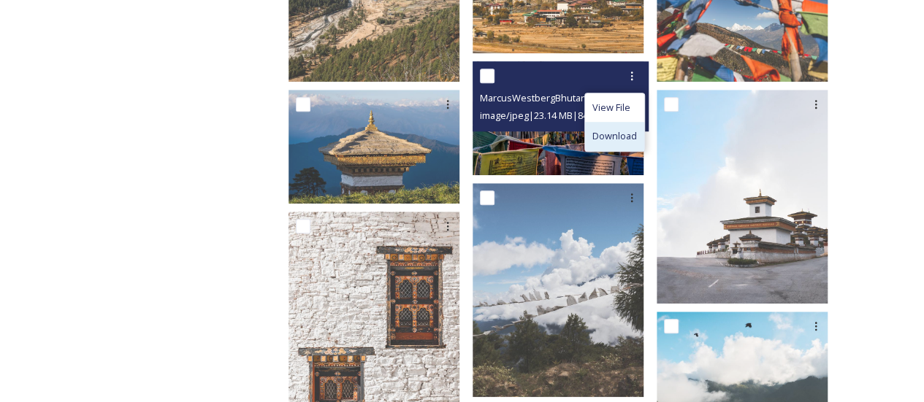
click at [629, 122] on div "Download" at bounding box center [614, 136] width 59 height 28
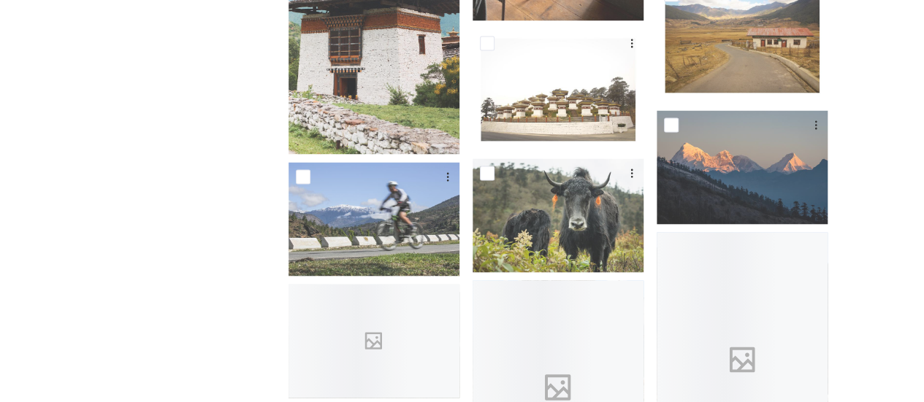
scroll to position [1340, 0]
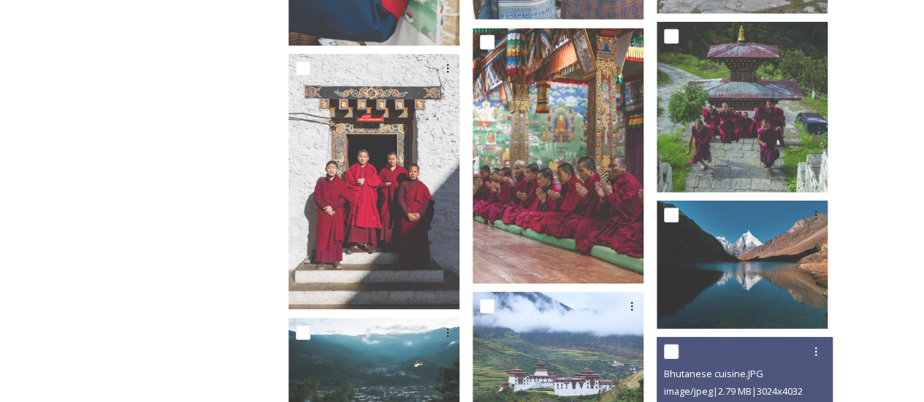
scroll to position [2077, 0]
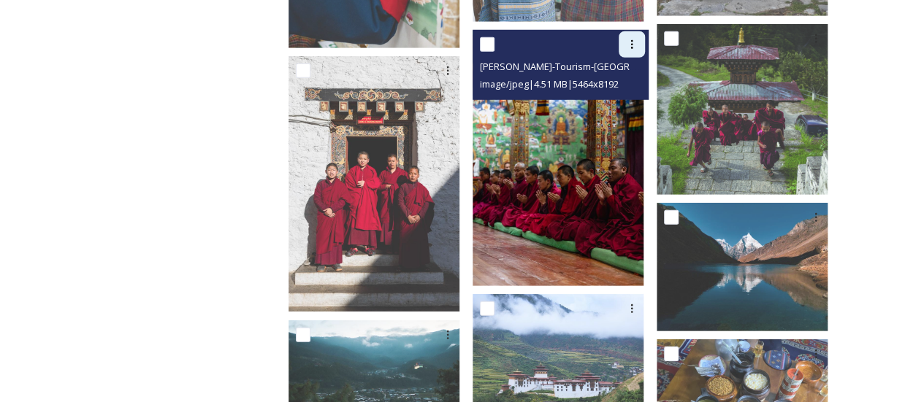
click at [643, 36] on div at bounding box center [632, 44] width 26 height 26
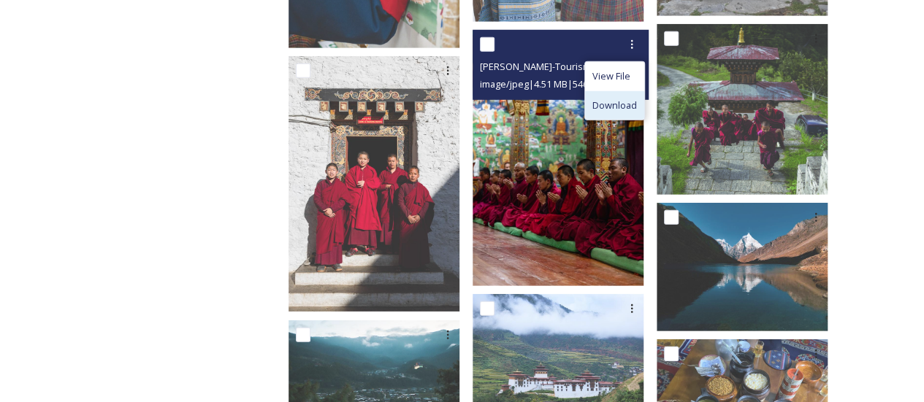
click at [627, 91] on div "Download" at bounding box center [614, 105] width 59 height 28
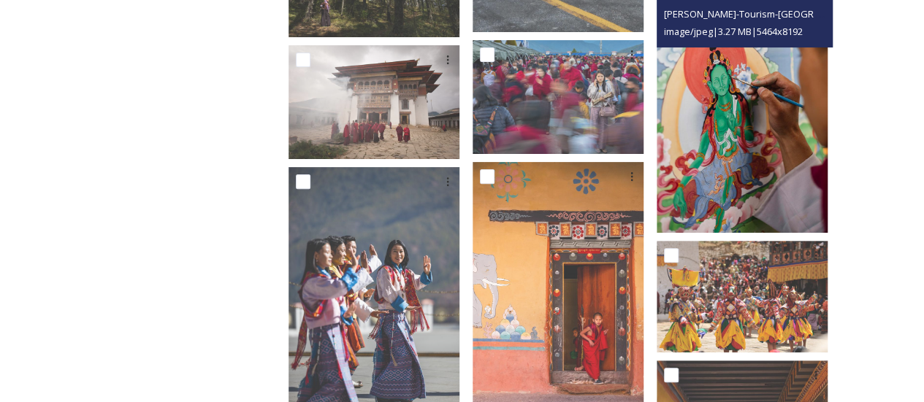
scroll to position [2889, 0]
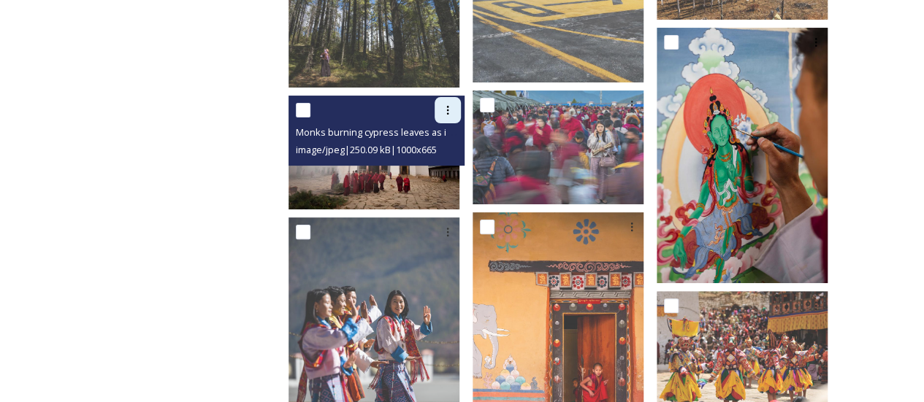
click at [459, 106] on div at bounding box center [447, 110] width 26 height 26
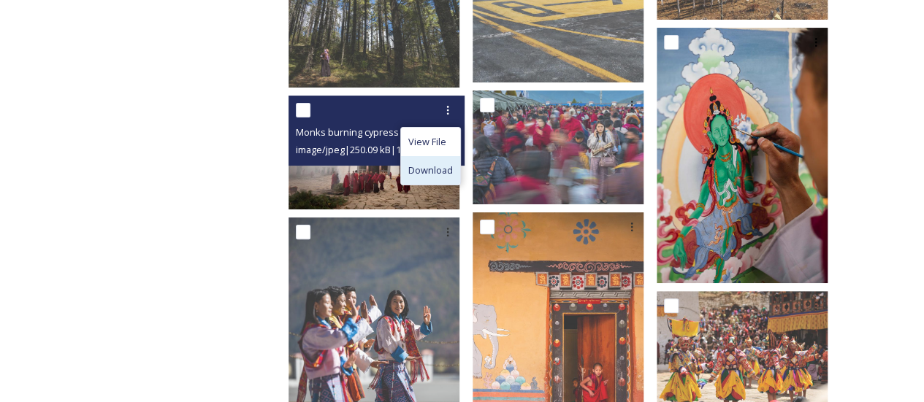
click at [453, 164] on span "Download" at bounding box center [430, 171] width 45 height 14
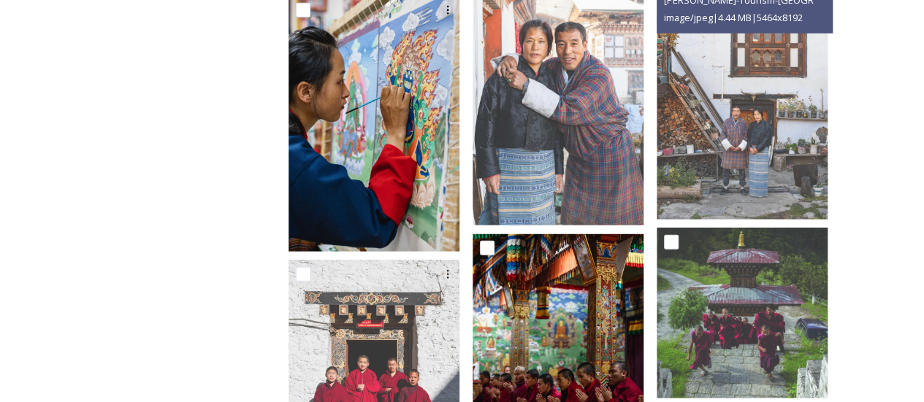
scroll to position [1772, 0]
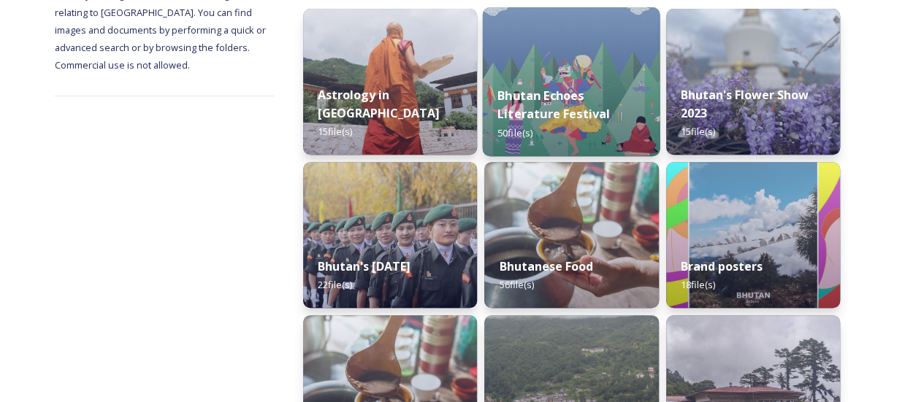
scroll to position [218, 0]
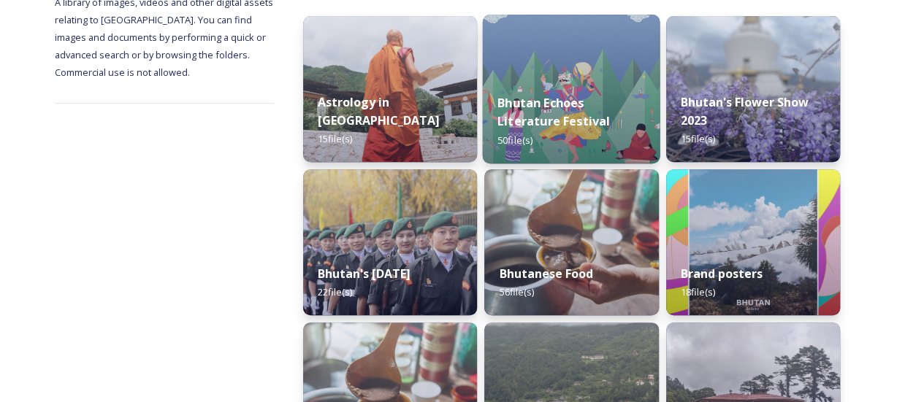
click at [546, 125] on strong "Bhutan Echoes Literature Festival" at bounding box center [553, 111] width 112 height 35
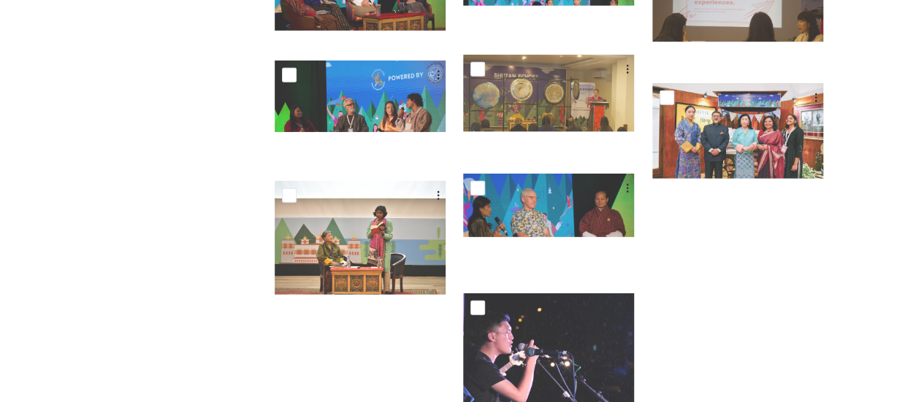
scroll to position [2061, 0]
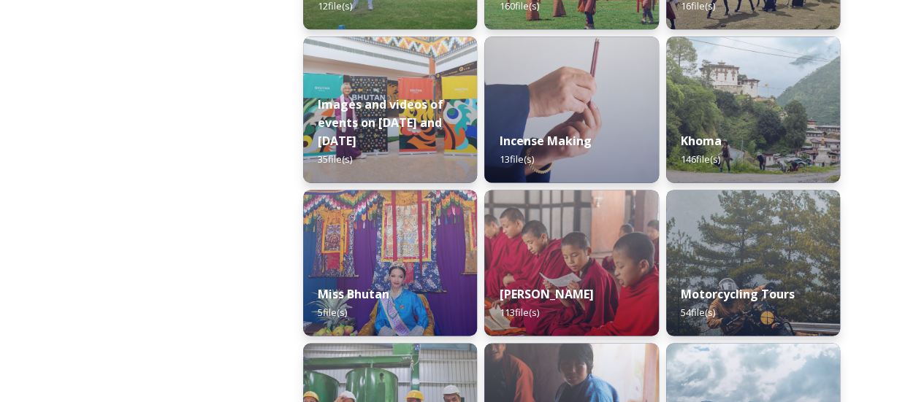
scroll to position [962, 0]
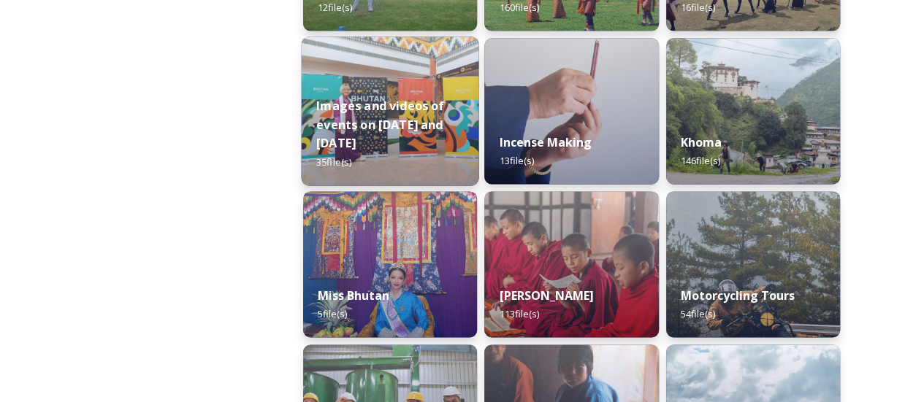
click at [421, 120] on strong "Images and videos of events on [DATE] and [DATE]" at bounding box center [380, 124] width 128 height 53
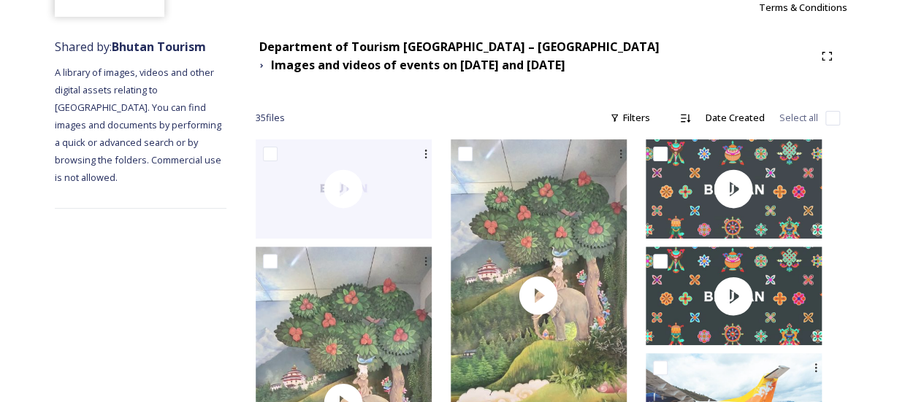
scroll to position [112, 0]
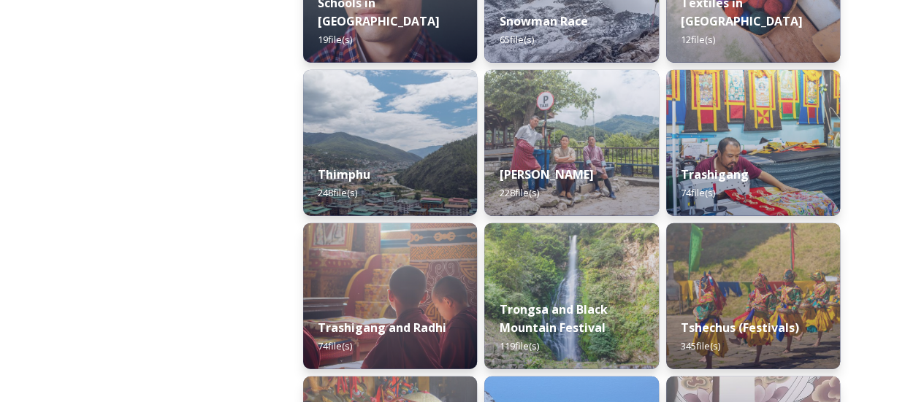
scroll to position [1698, 0]
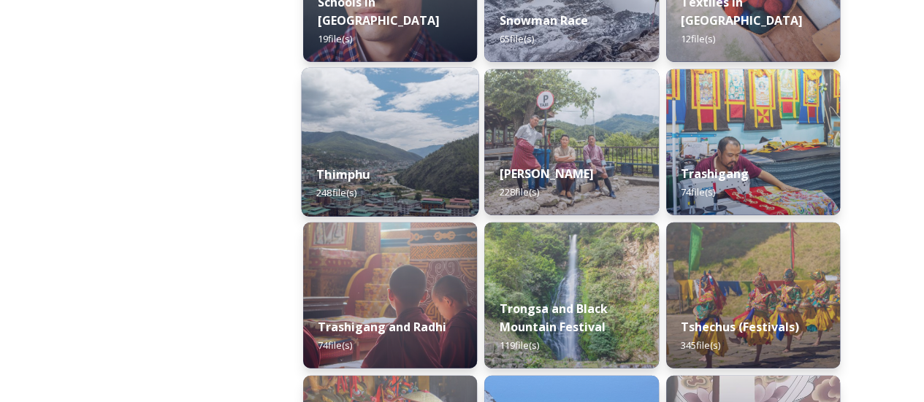
click at [386, 167] on div "Thimphu 248 file(s)" at bounding box center [390, 183] width 177 height 66
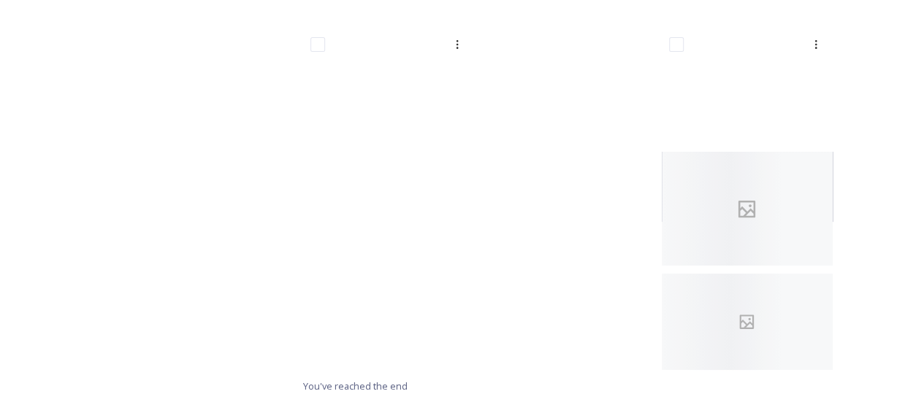
scroll to position [11125, 0]
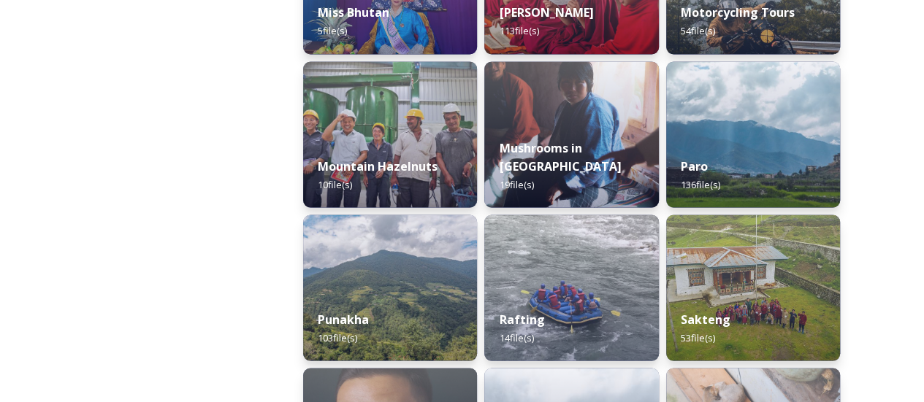
scroll to position [1599, 0]
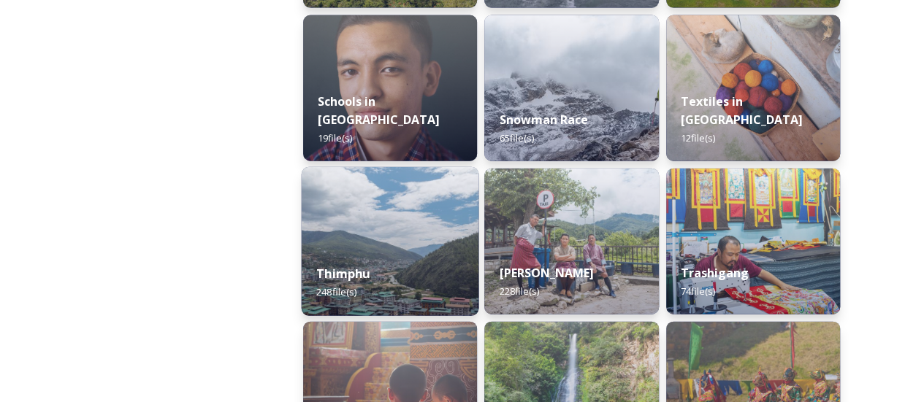
click at [310, 281] on div "Thimphu 248 file(s)" at bounding box center [390, 283] width 177 height 66
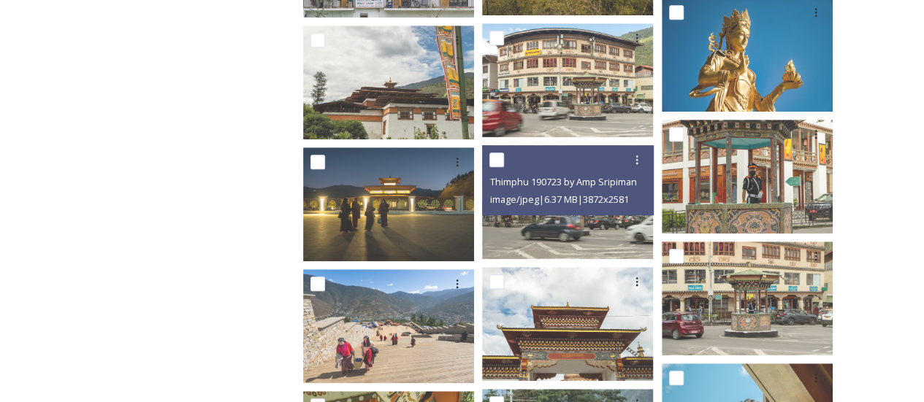
scroll to position [6003, 0]
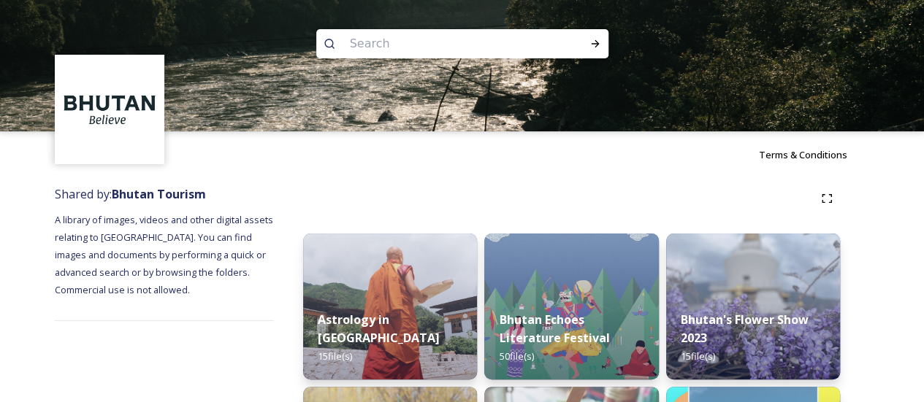
click at [472, 43] on input at bounding box center [442, 44] width 200 height 32
type input "paro"
click at [589, 50] on div "Run Search" at bounding box center [595, 44] width 26 height 26
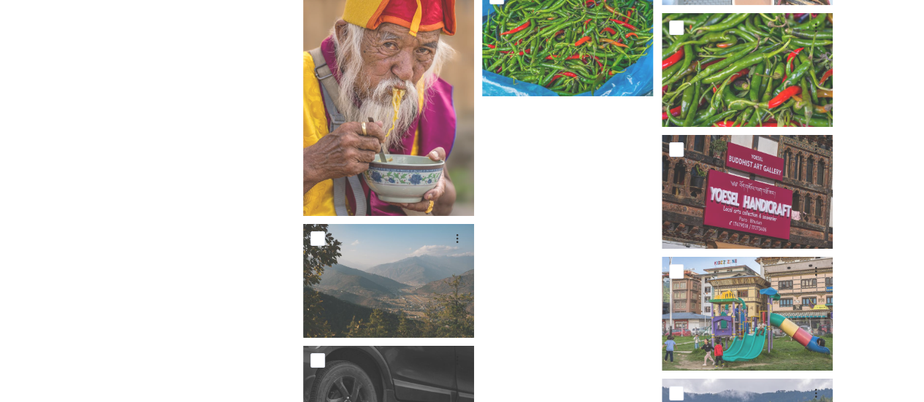
scroll to position [10944, 0]
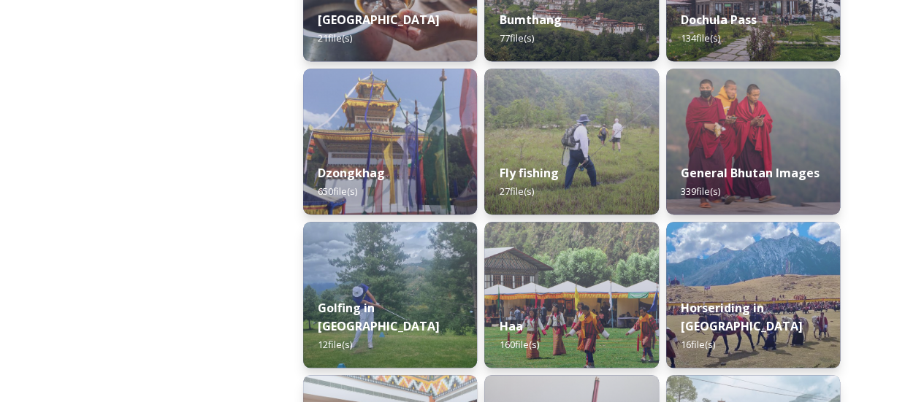
scroll to position [624, 0]
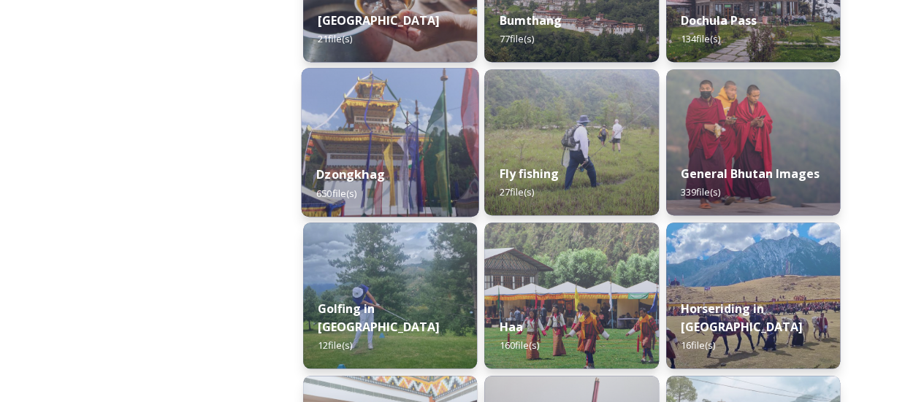
click at [391, 148] on img at bounding box center [390, 142] width 177 height 149
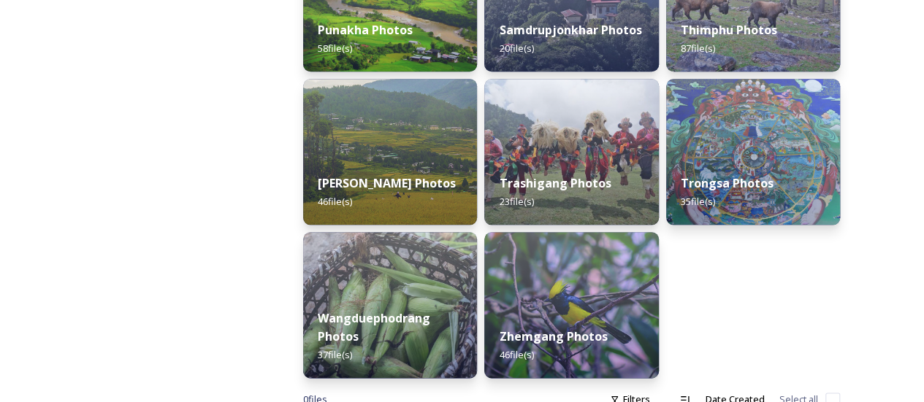
scroll to position [812, 0]
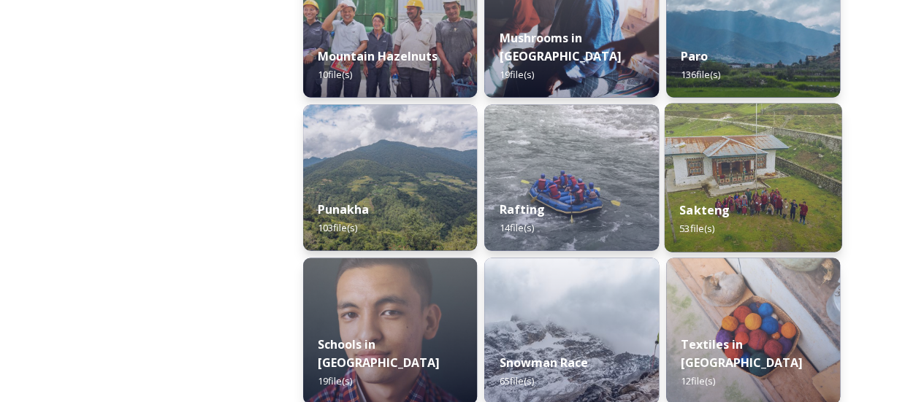
scroll to position [1366, 0]
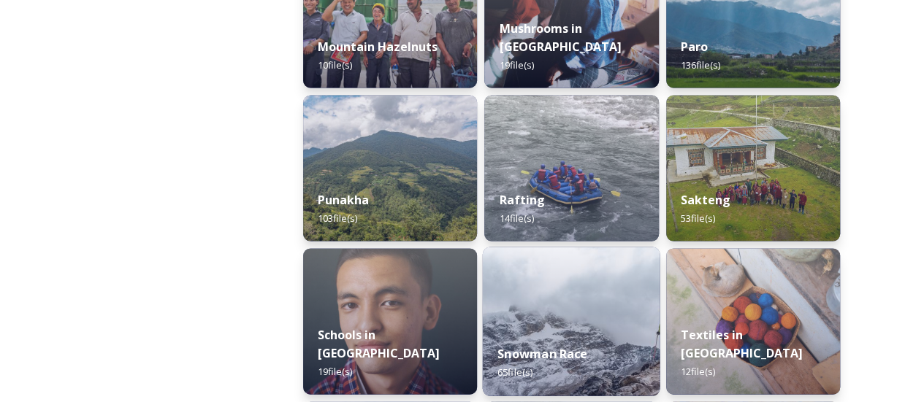
click at [575, 262] on img at bounding box center [571, 321] width 177 height 149
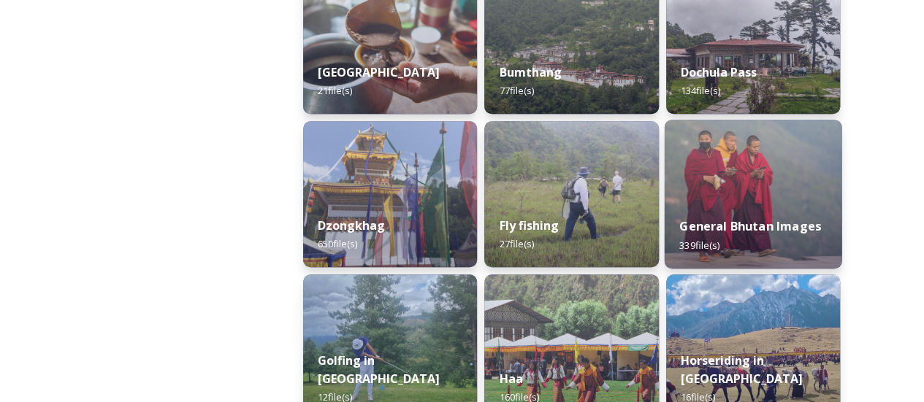
scroll to position [828, 0]
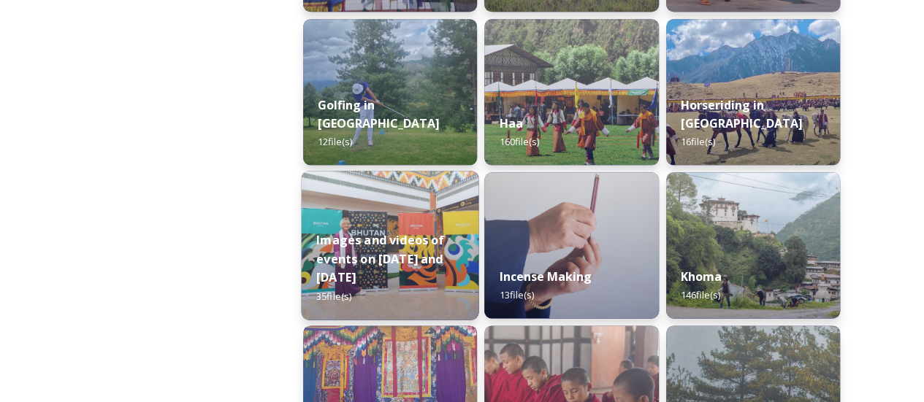
click at [356, 264] on strong "Images and videos of events on [DATE] and [DATE]" at bounding box center [380, 258] width 128 height 53
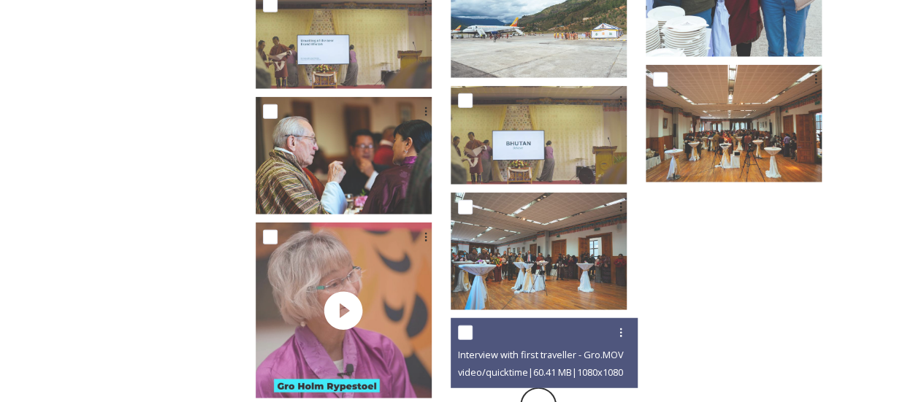
scroll to position [1697, 0]
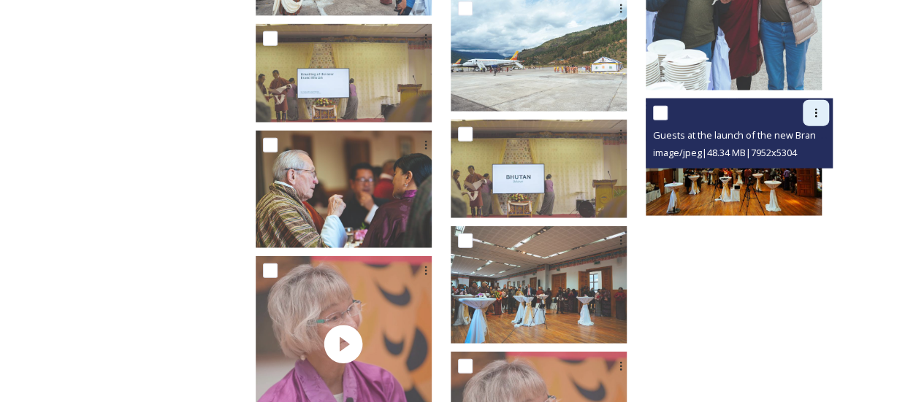
click at [811, 116] on icon at bounding box center [816, 113] width 12 height 12
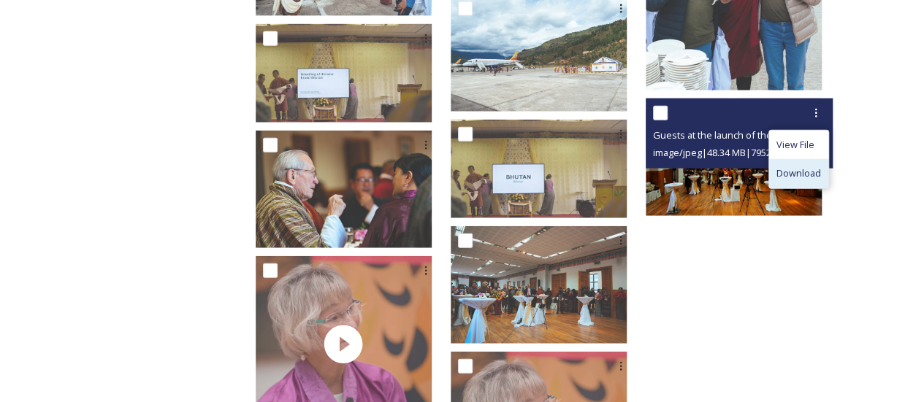
click at [806, 172] on span "Download" at bounding box center [798, 173] width 45 height 14
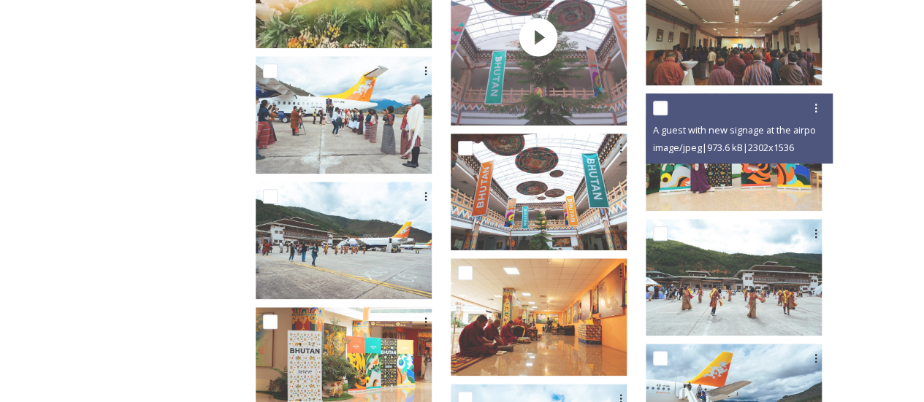
scroll to position [431, 0]
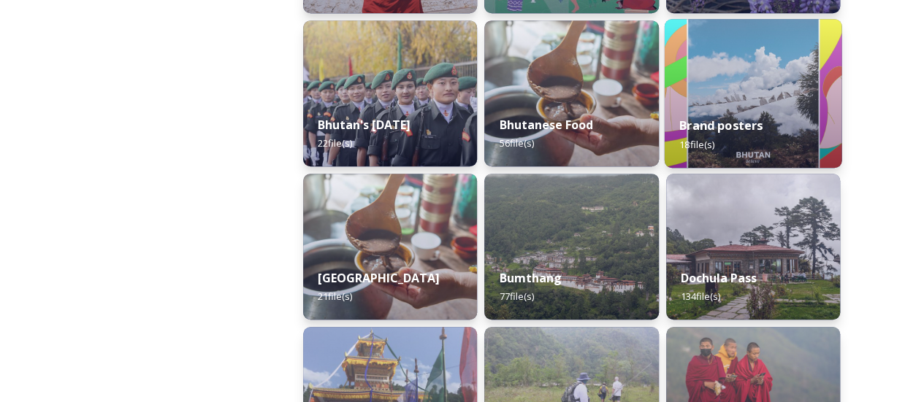
scroll to position [367, 0]
click at [719, 126] on strong "Brand posters" at bounding box center [720, 126] width 83 height 16
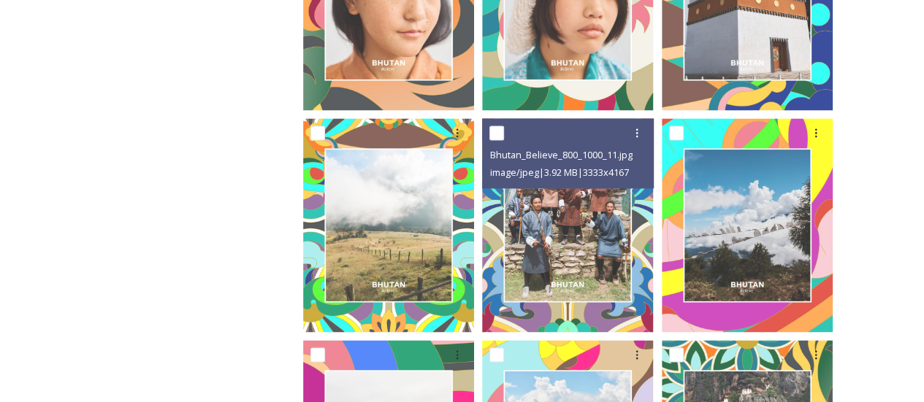
scroll to position [1228, 0]
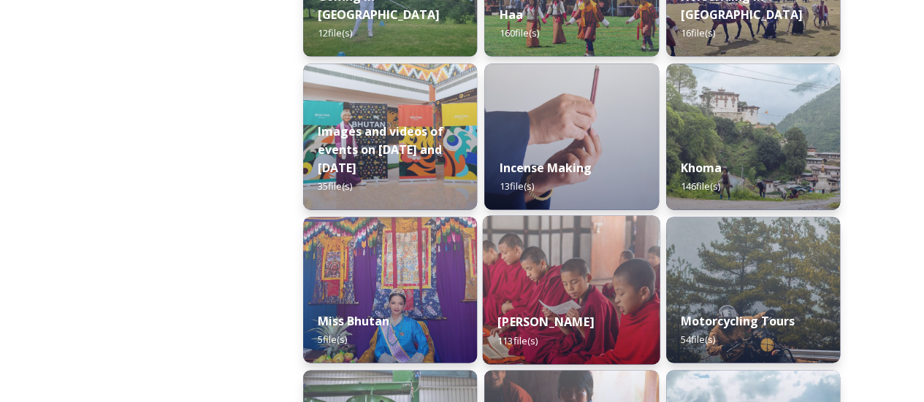
scroll to position [933, 0]
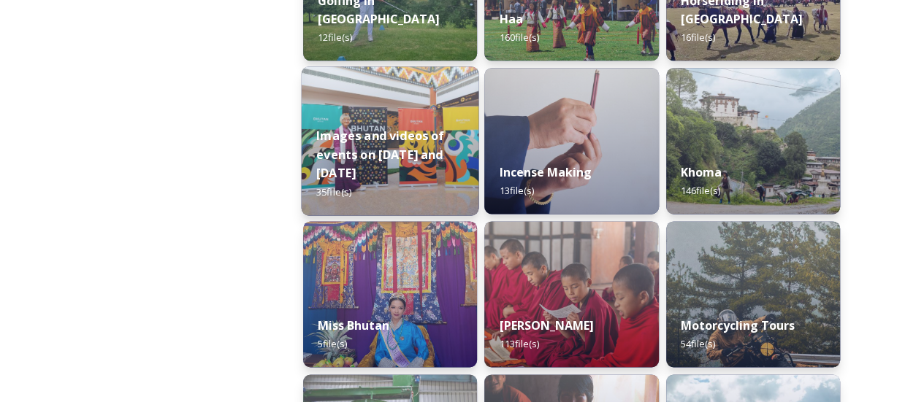
click at [405, 144] on div "Images and videos of events on [DATE] and [DATE] 35 file(s)" at bounding box center [390, 164] width 177 height 104
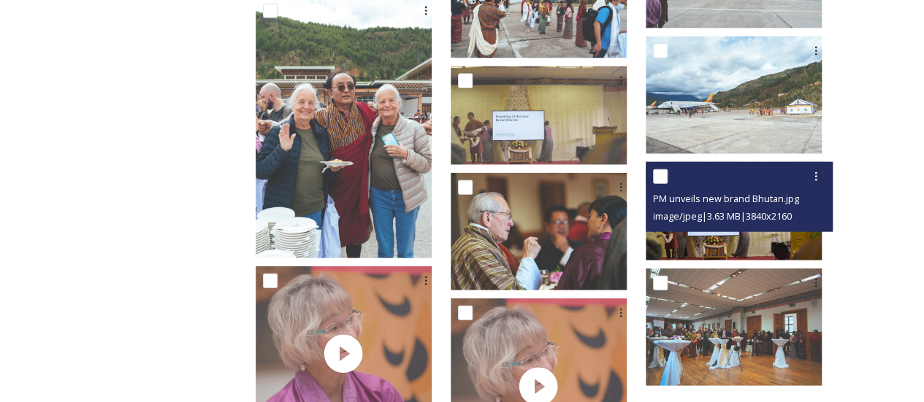
scroll to position [1758, 0]
